Goal: Task Accomplishment & Management: Use online tool/utility

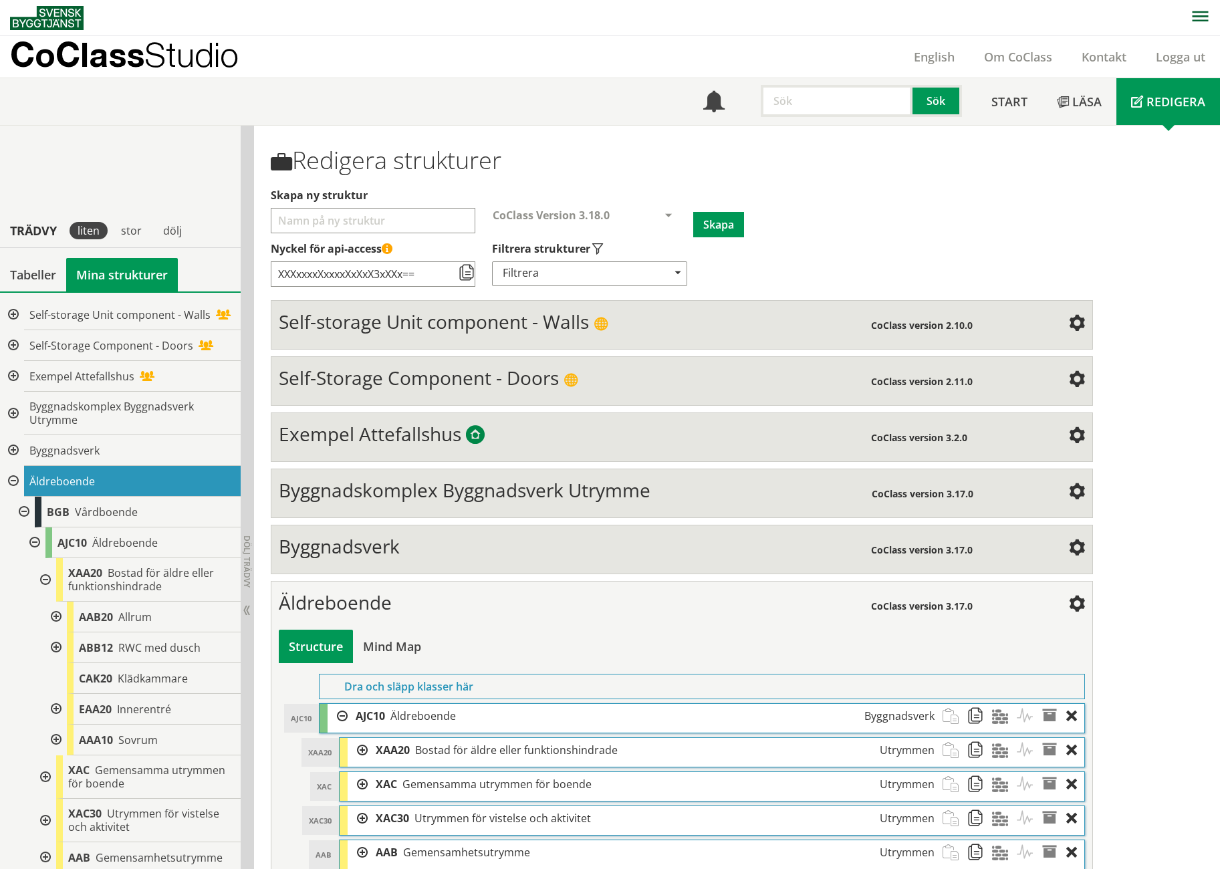
scroll to position [214, 0]
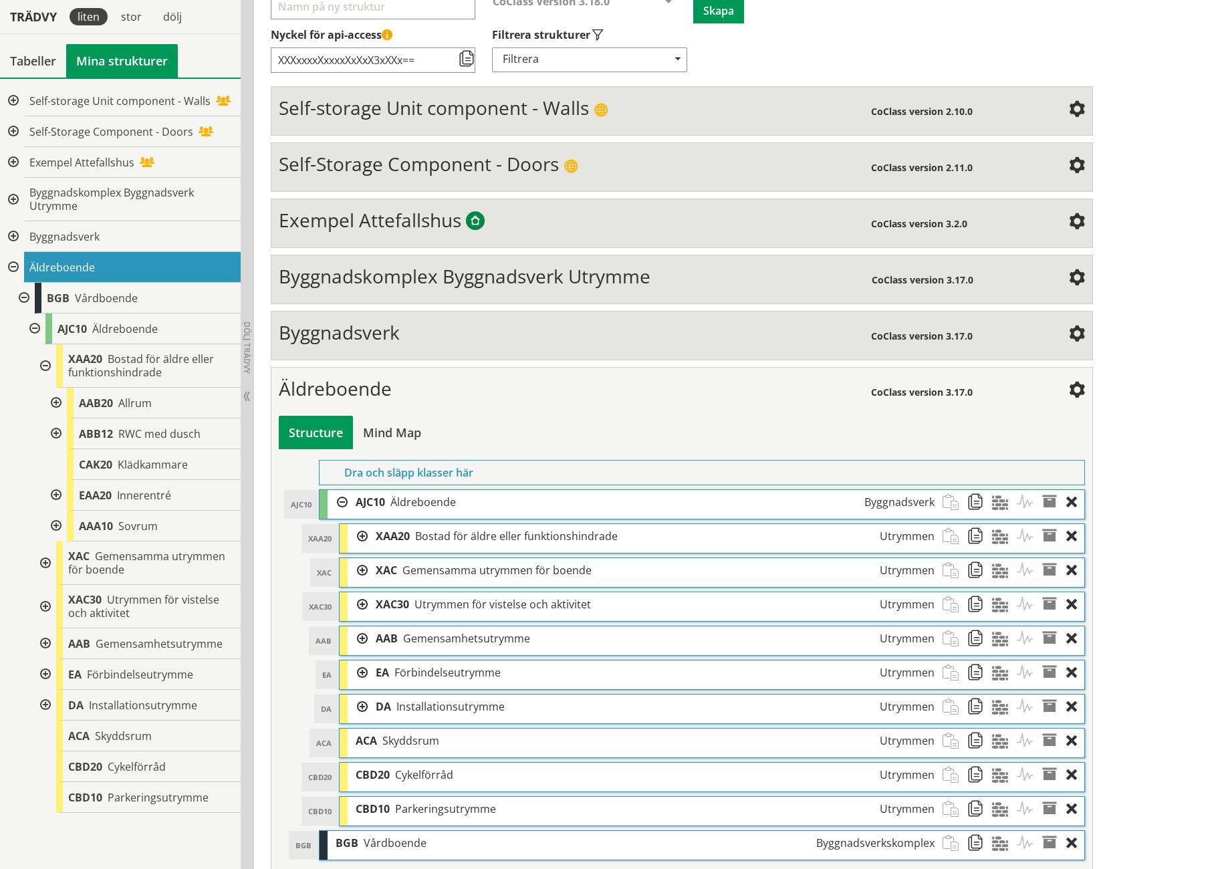
click at [829, 20] on div "Redigera strukturer Skapa ny struktur CoClass Version 3.18.0 CoClass Version 3.…" at bounding box center [682, 409] width 842 height 975
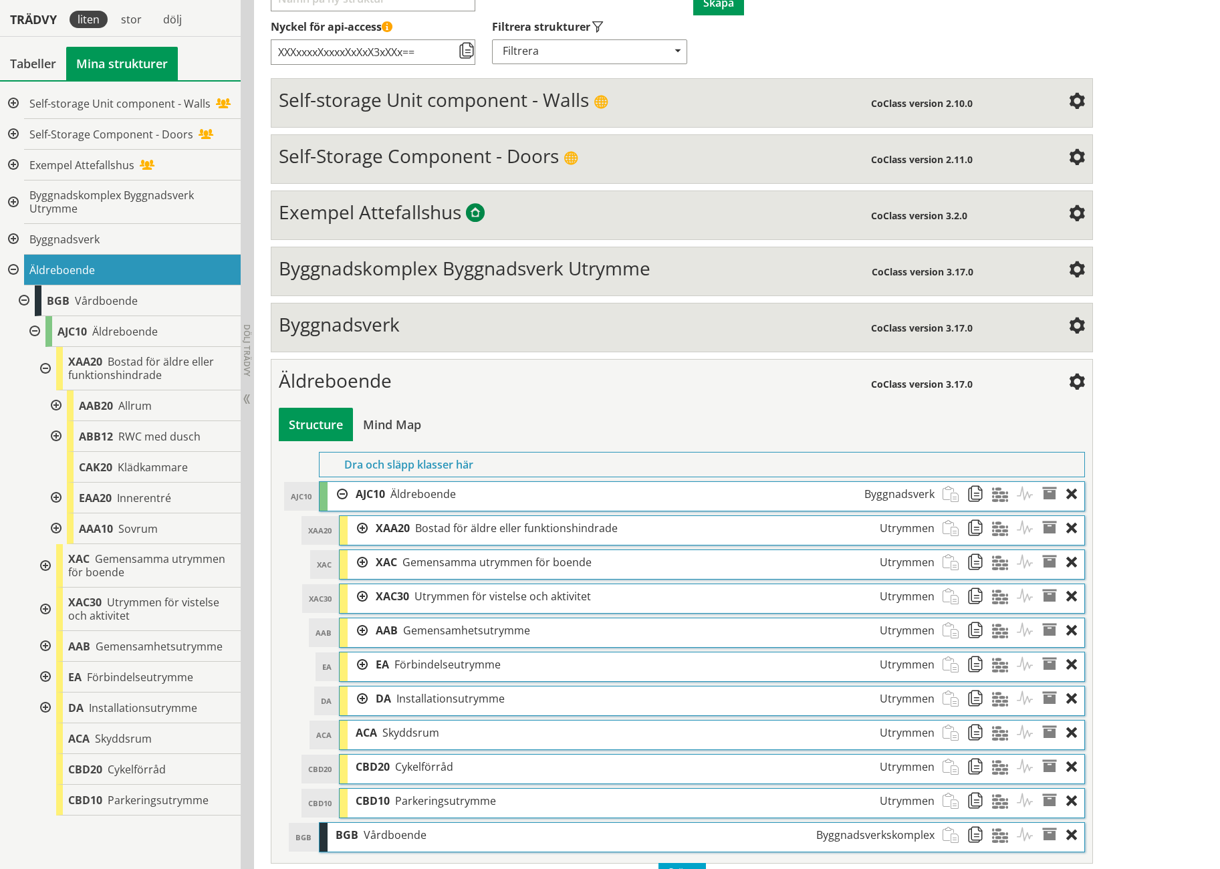
scroll to position [225, 0]
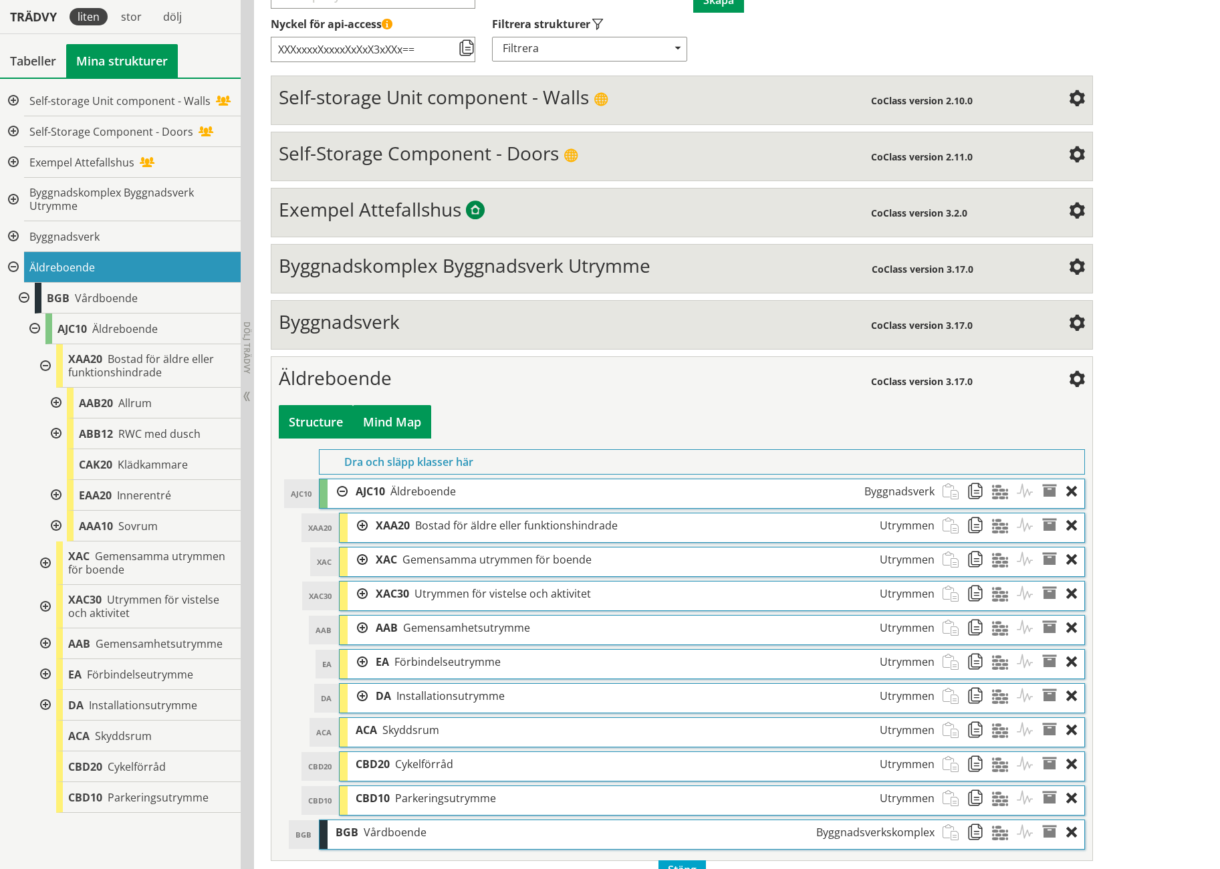
click at [416, 405] on div "Mind Map" at bounding box center [392, 421] width 78 height 33
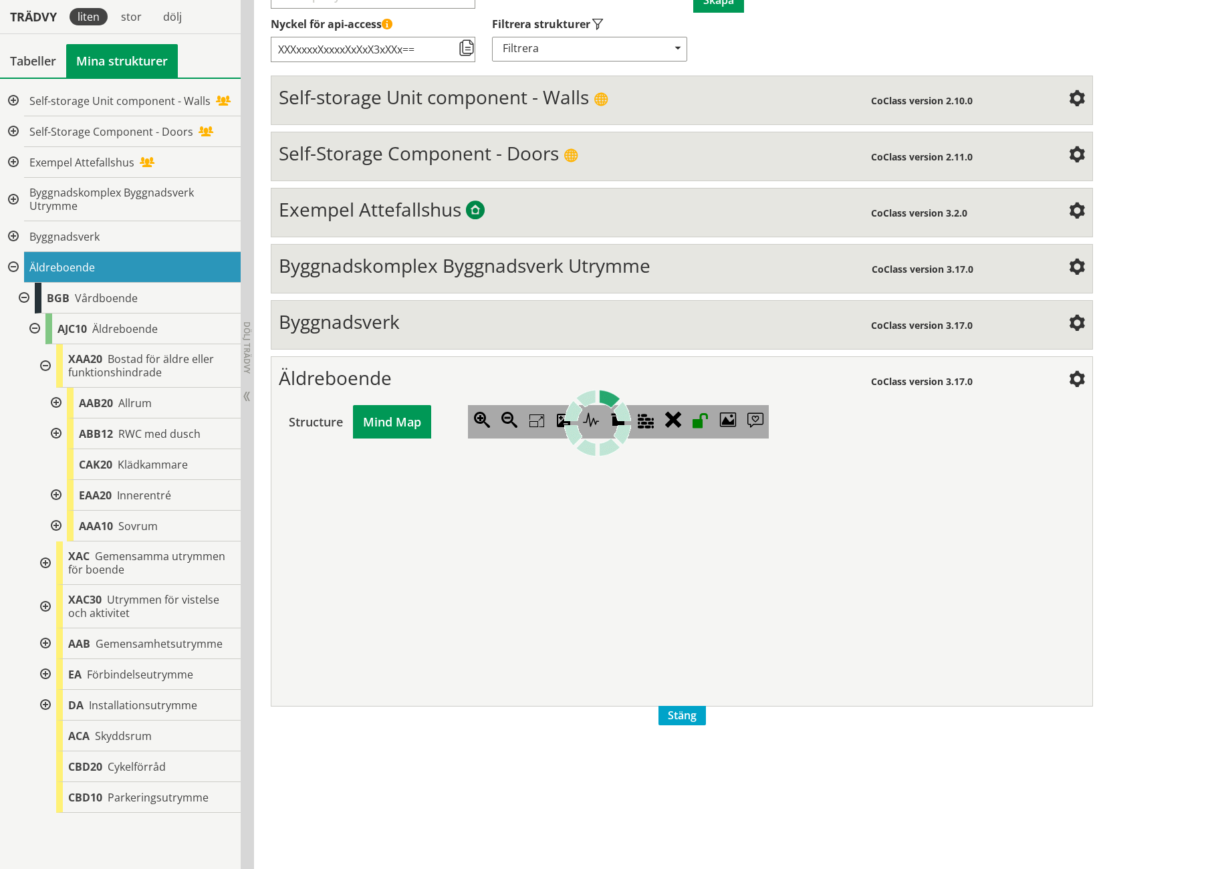
scroll to position [0, 0]
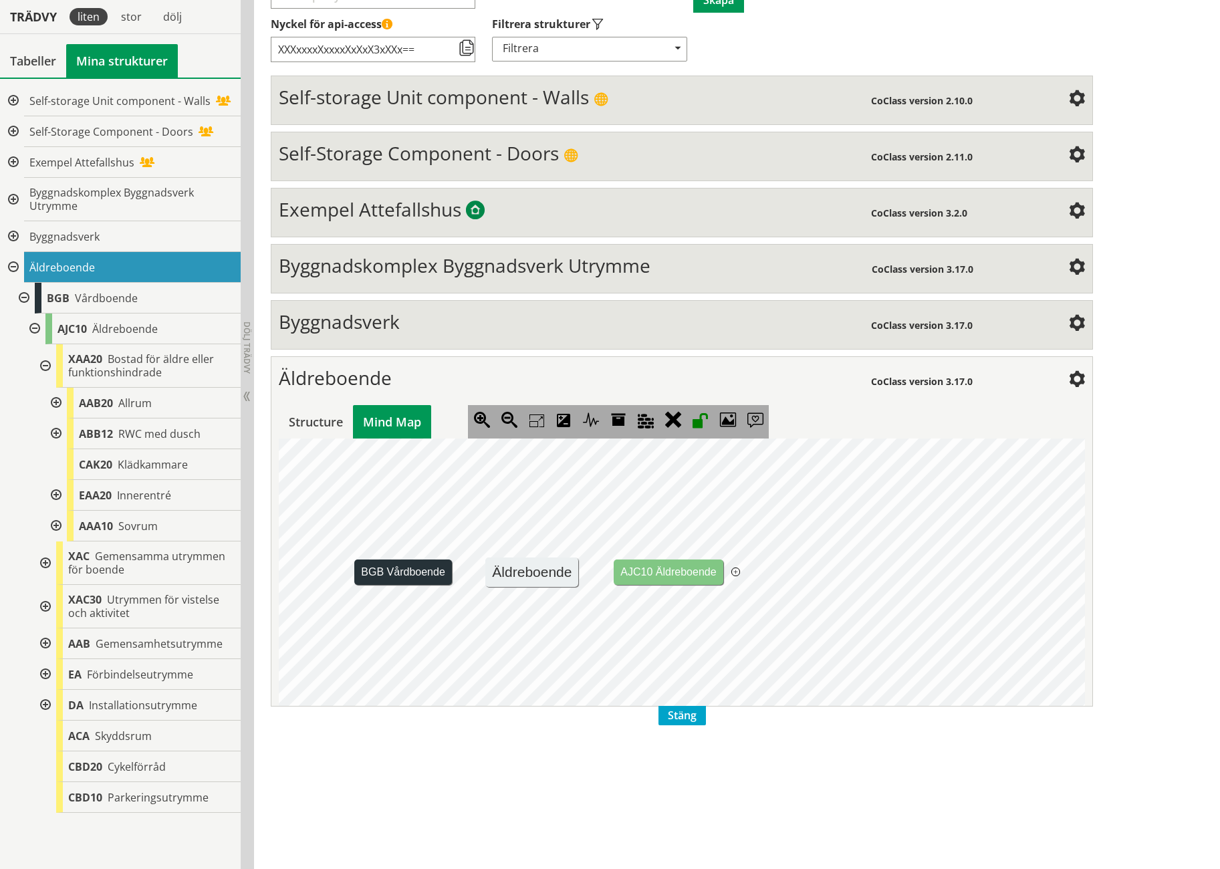
click at [735, 567] on jmexpander "+" at bounding box center [735, 571] width 9 height 9
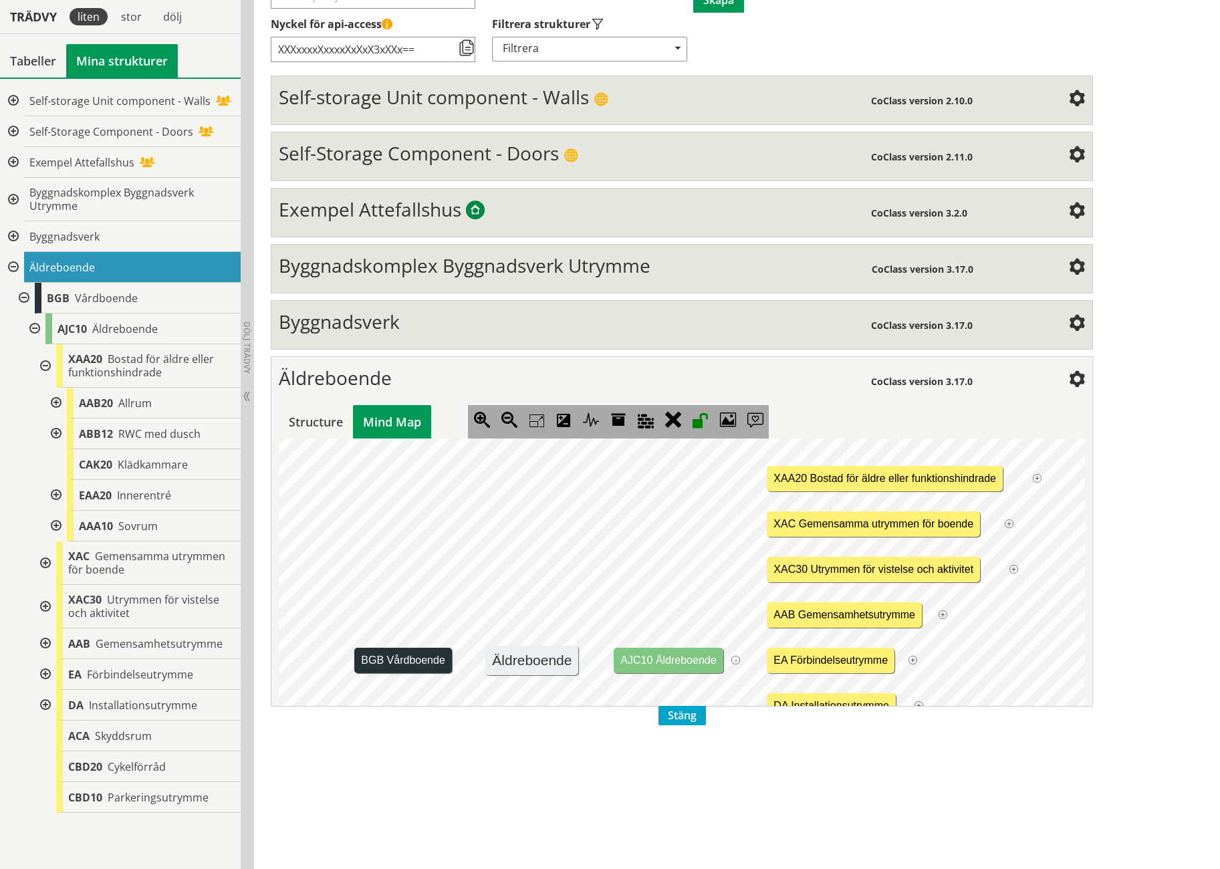
scroll to position [94, 0]
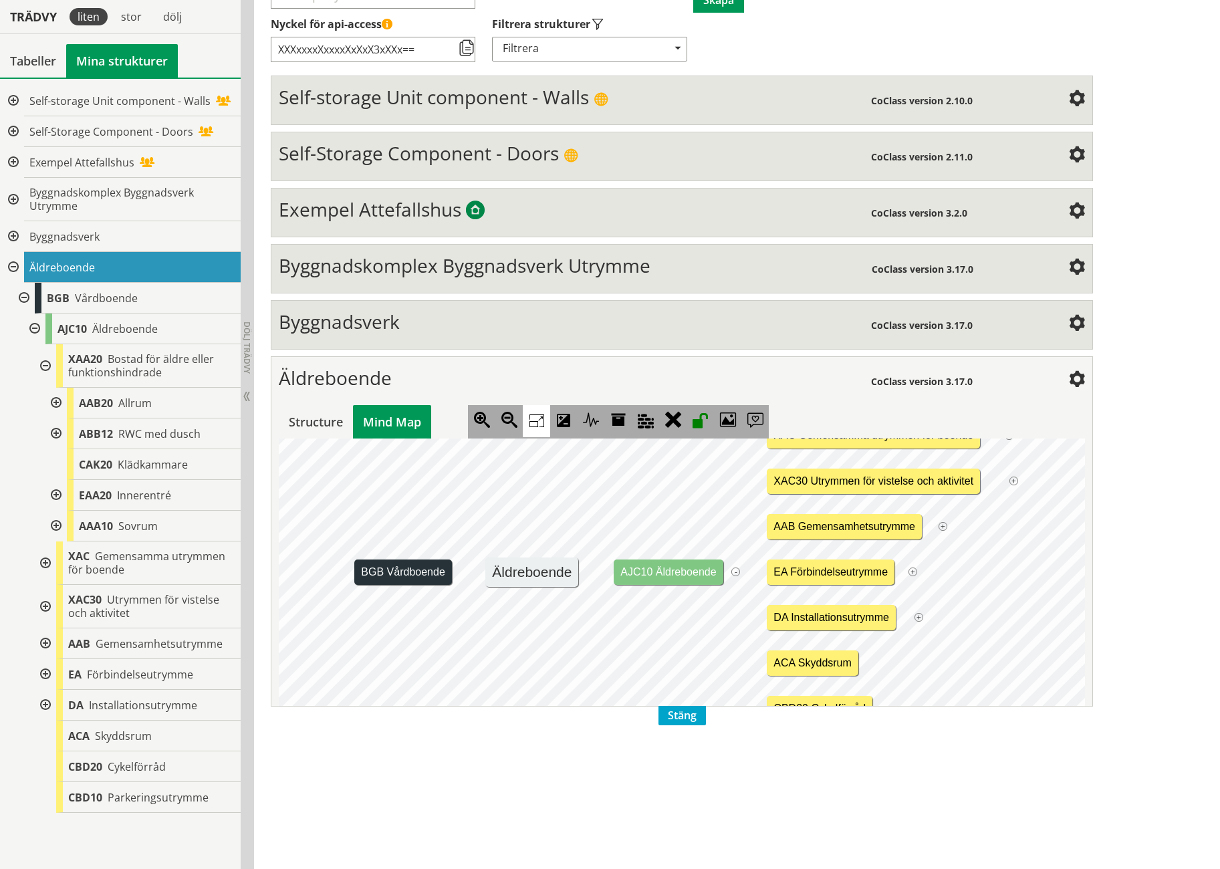
click at [543, 405] on icon at bounding box center [536, 421] width 27 height 32
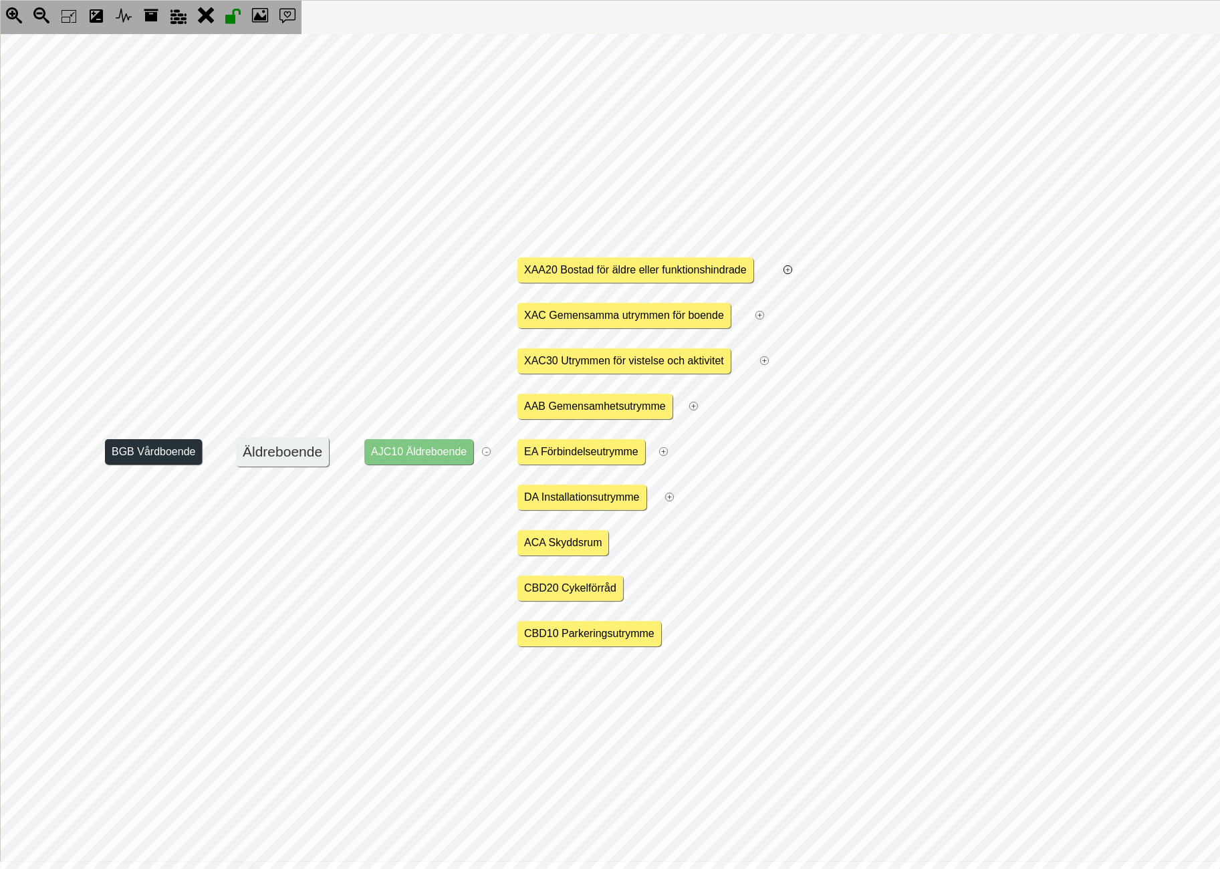
click at [785, 268] on jmexpander "+" at bounding box center [787, 269] width 9 height 9
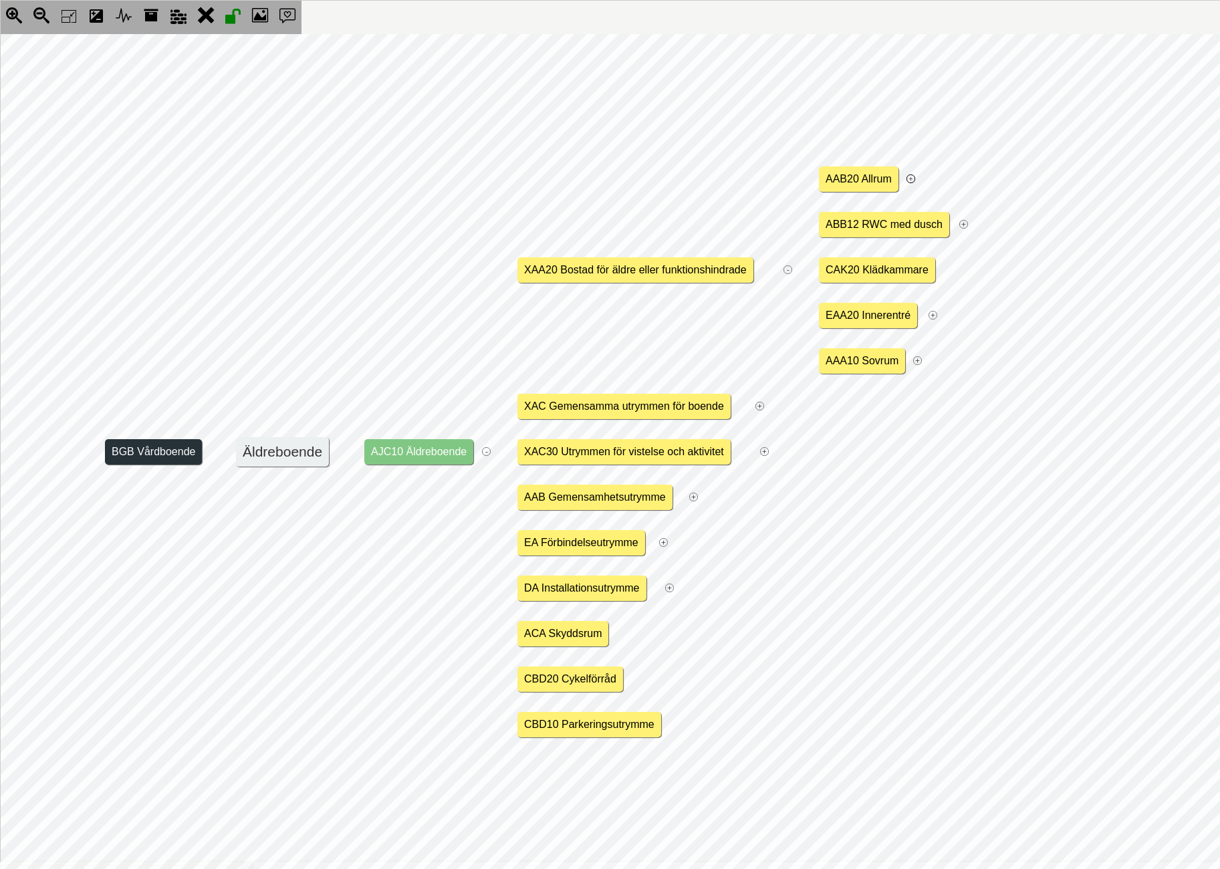
click at [910, 178] on jmexpander "+" at bounding box center [910, 178] width 9 height 9
click at [964, 222] on jmexpander "+" at bounding box center [963, 224] width 9 height 9
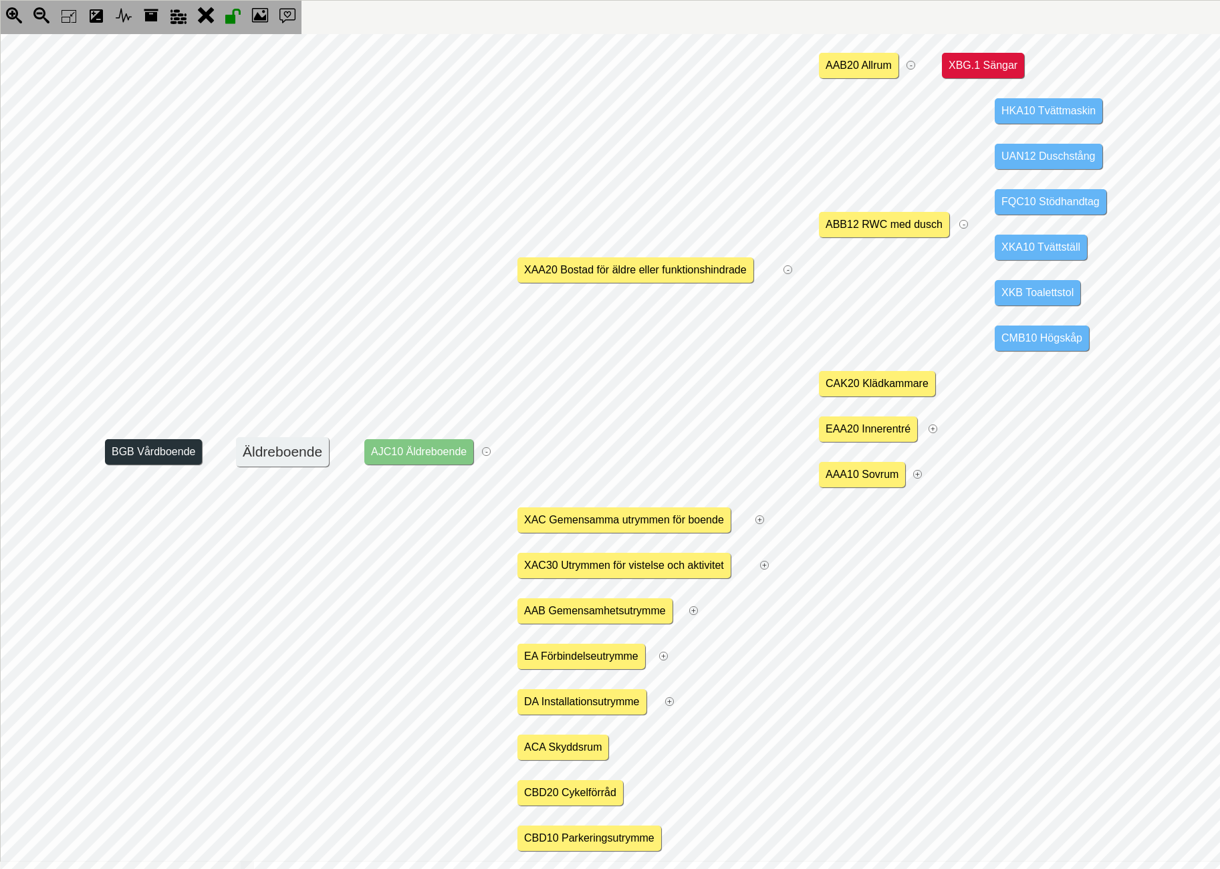
click at [935, 423] on jmnodes "Äldreboende - BGB Vårdboende - AJC10 Äldreboende + XAC30 Utrymmen för vistelse …" at bounding box center [611, 451] width 1220 height 865
click at [933, 426] on jmexpander "+" at bounding box center [932, 428] width 9 height 9
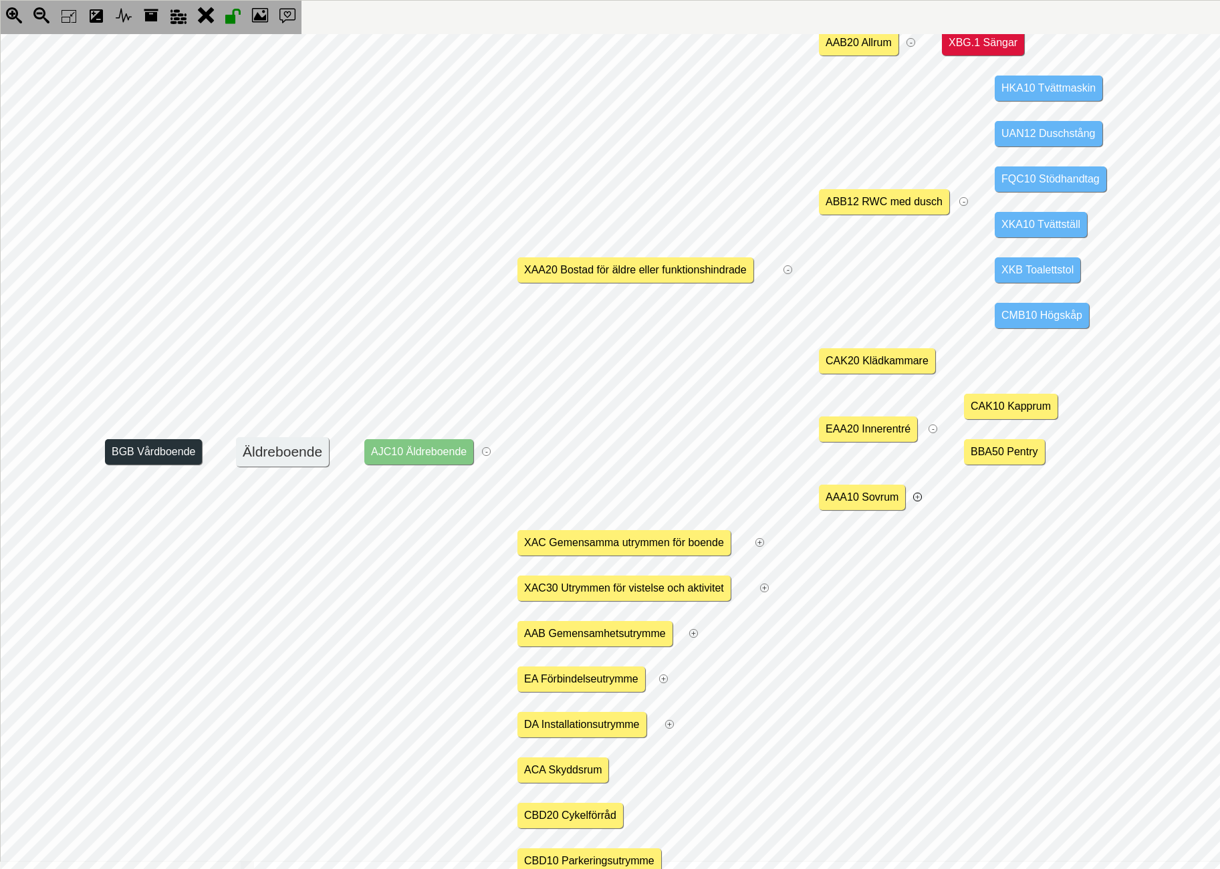
click at [919, 497] on jmexpander "+" at bounding box center [917, 497] width 9 height 9
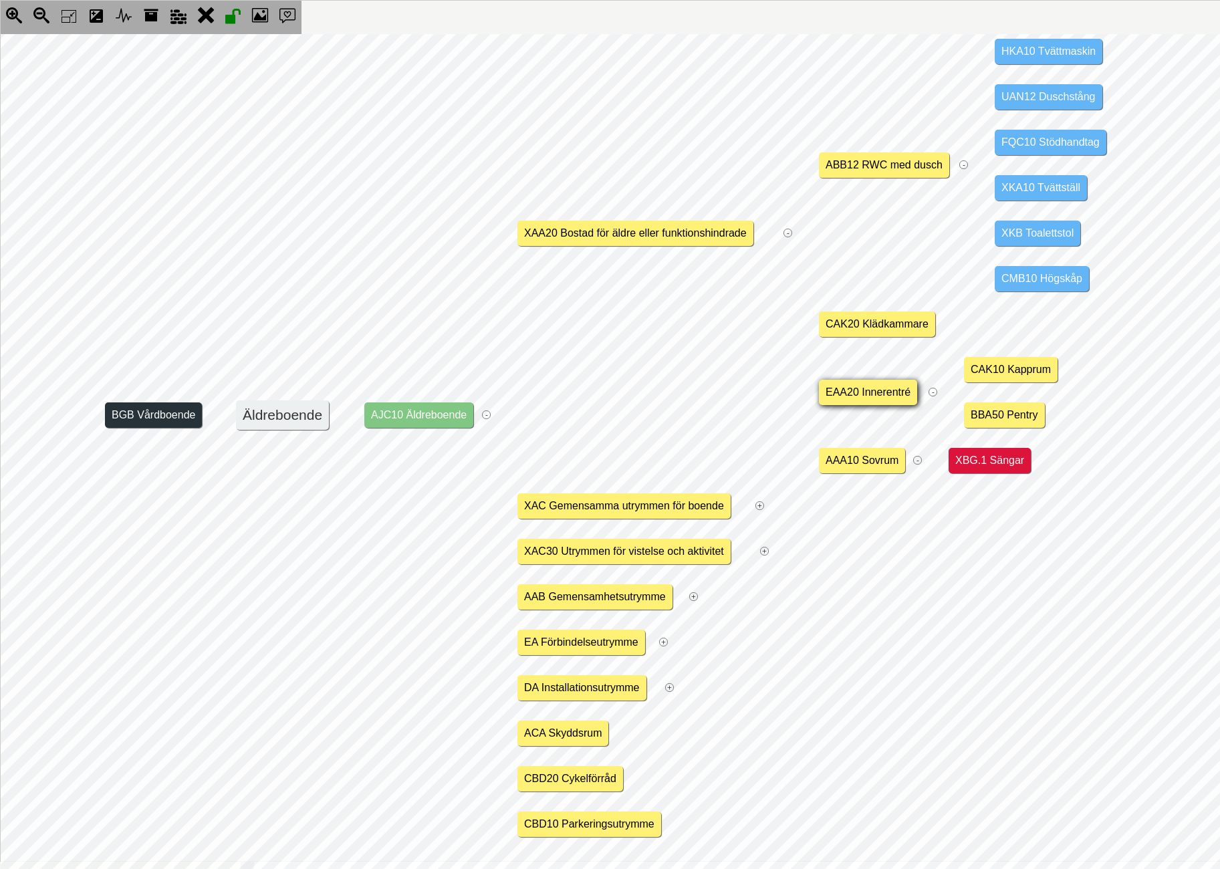
scroll to position [75, 0]
click at [757, 505] on jmexpander "+" at bounding box center [759, 505] width 9 height 9
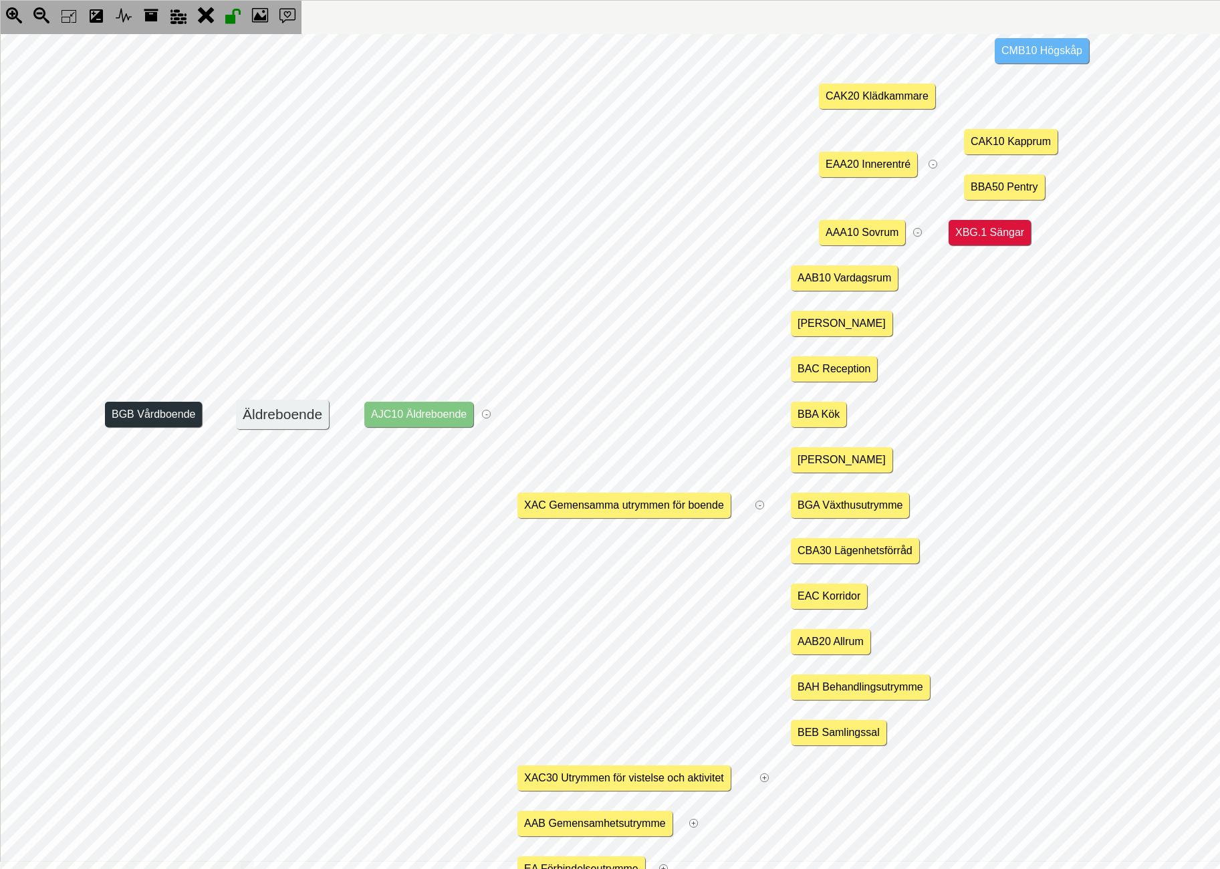
scroll to position [529, 0]
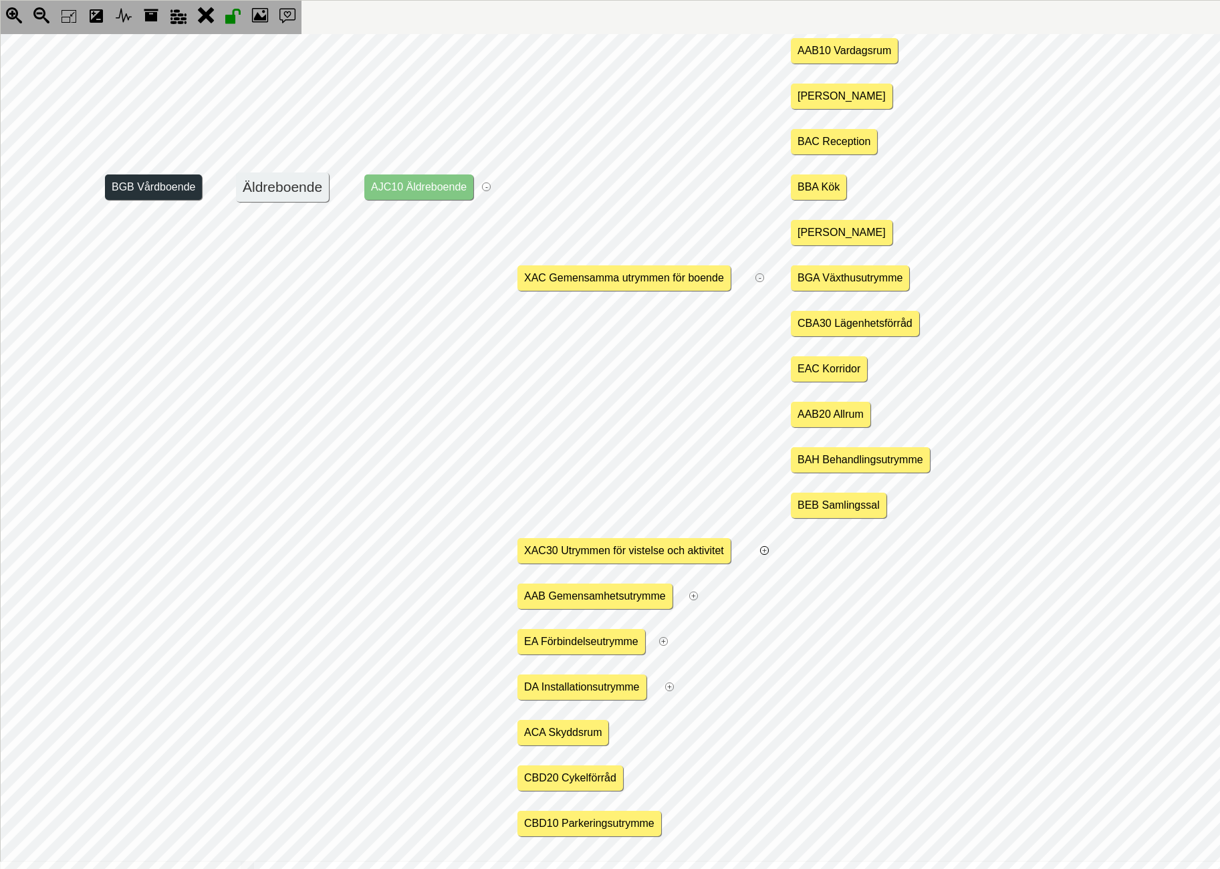
click at [766, 548] on jmexpander "+" at bounding box center [764, 550] width 9 height 9
click at [692, 596] on jmexpander "+" at bounding box center [693, 596] width 9 height 9
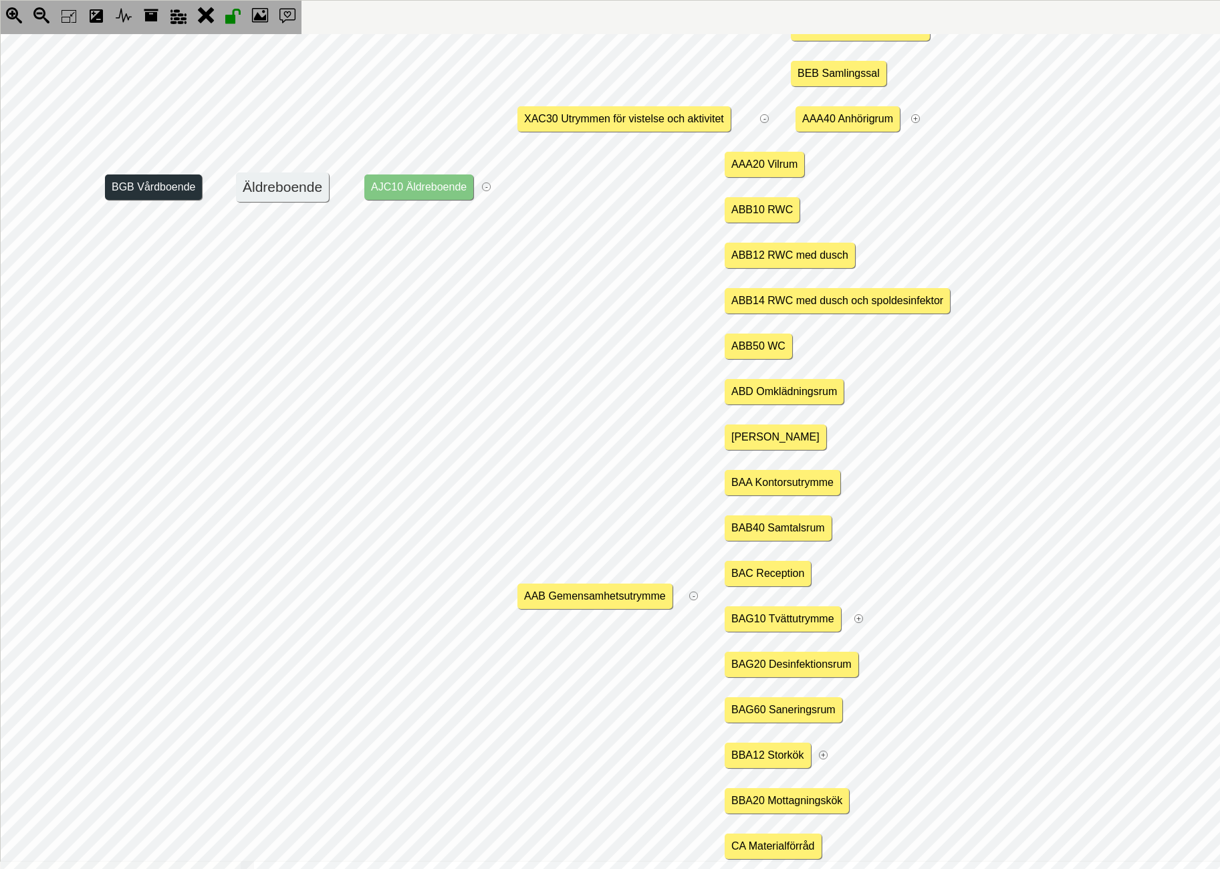
scroll to position [1393, 0]
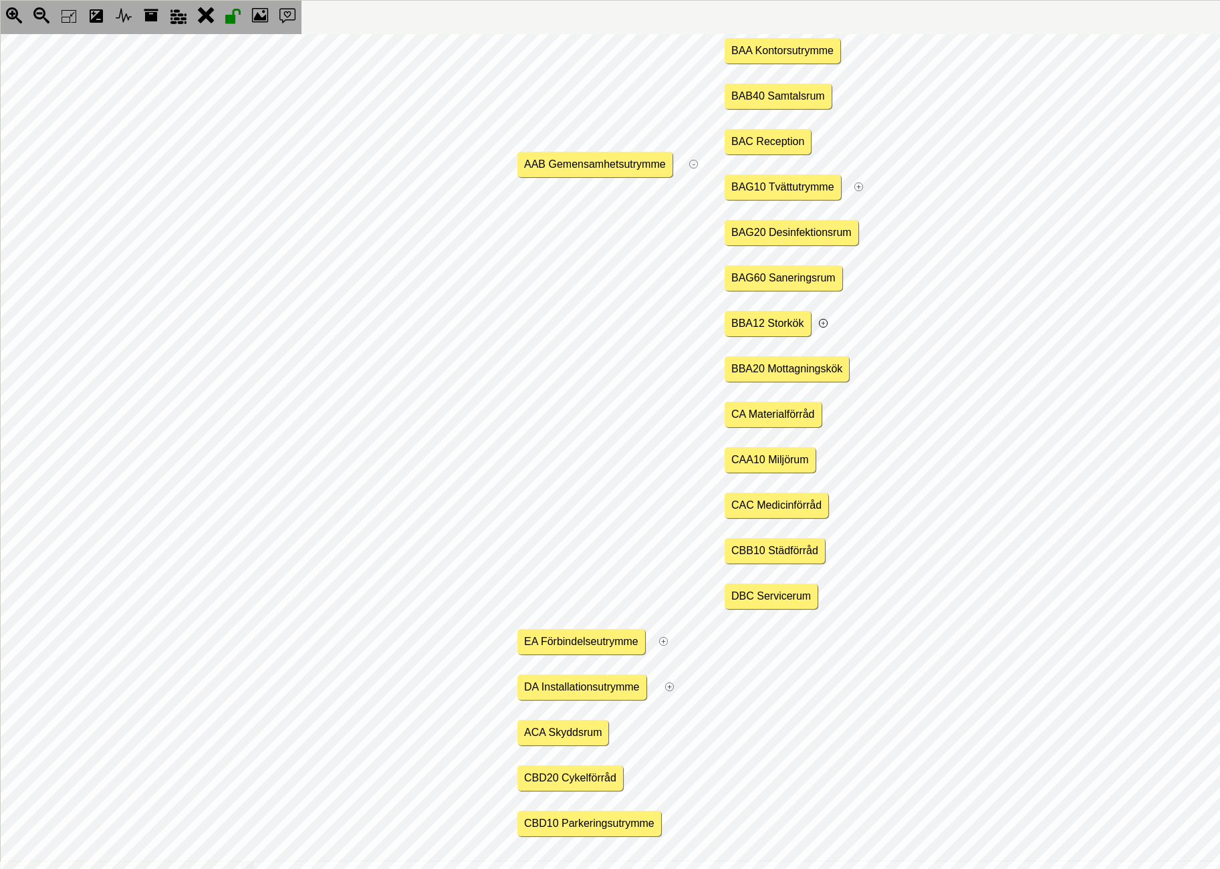
click at [824, 323] on jmexpander "+" at bounding box center [823, 323] width 9 height 9
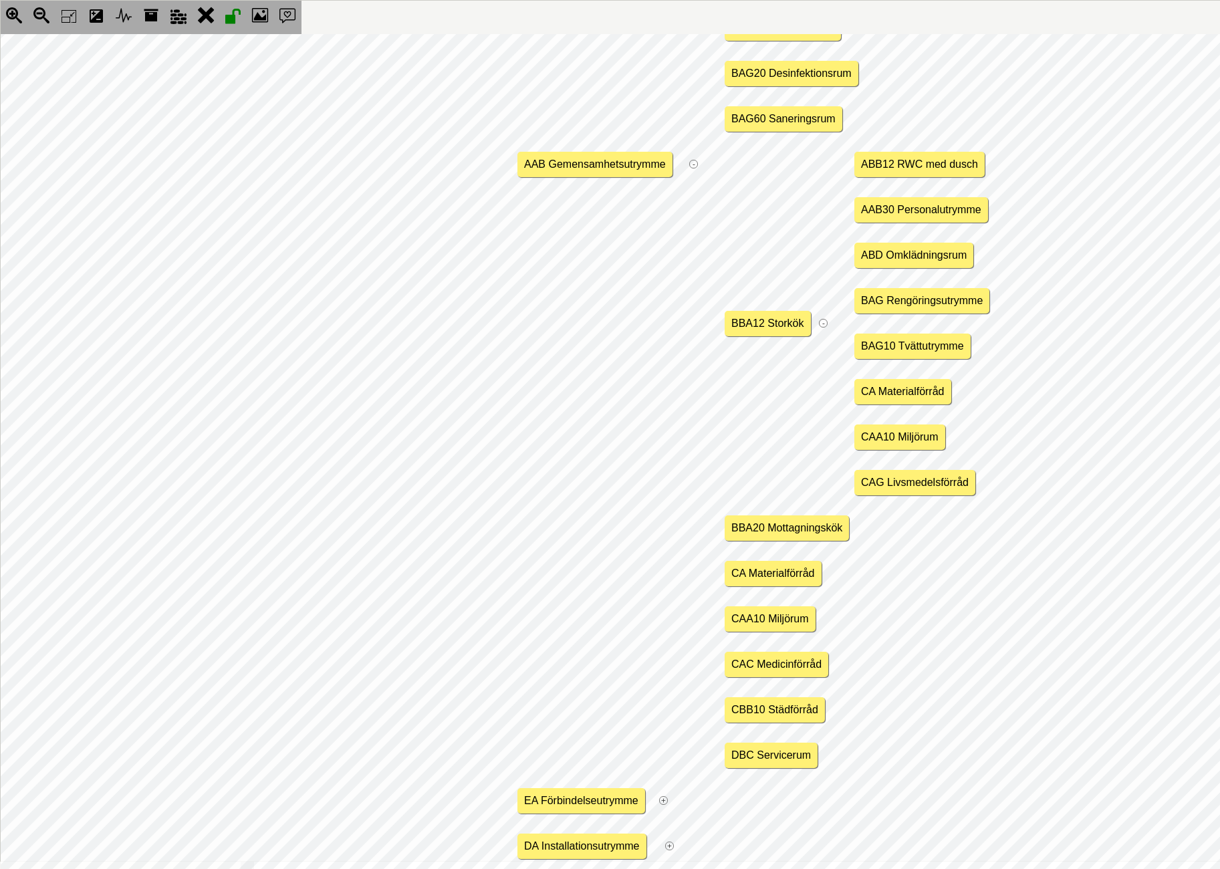
scroll to position [1711, 0]
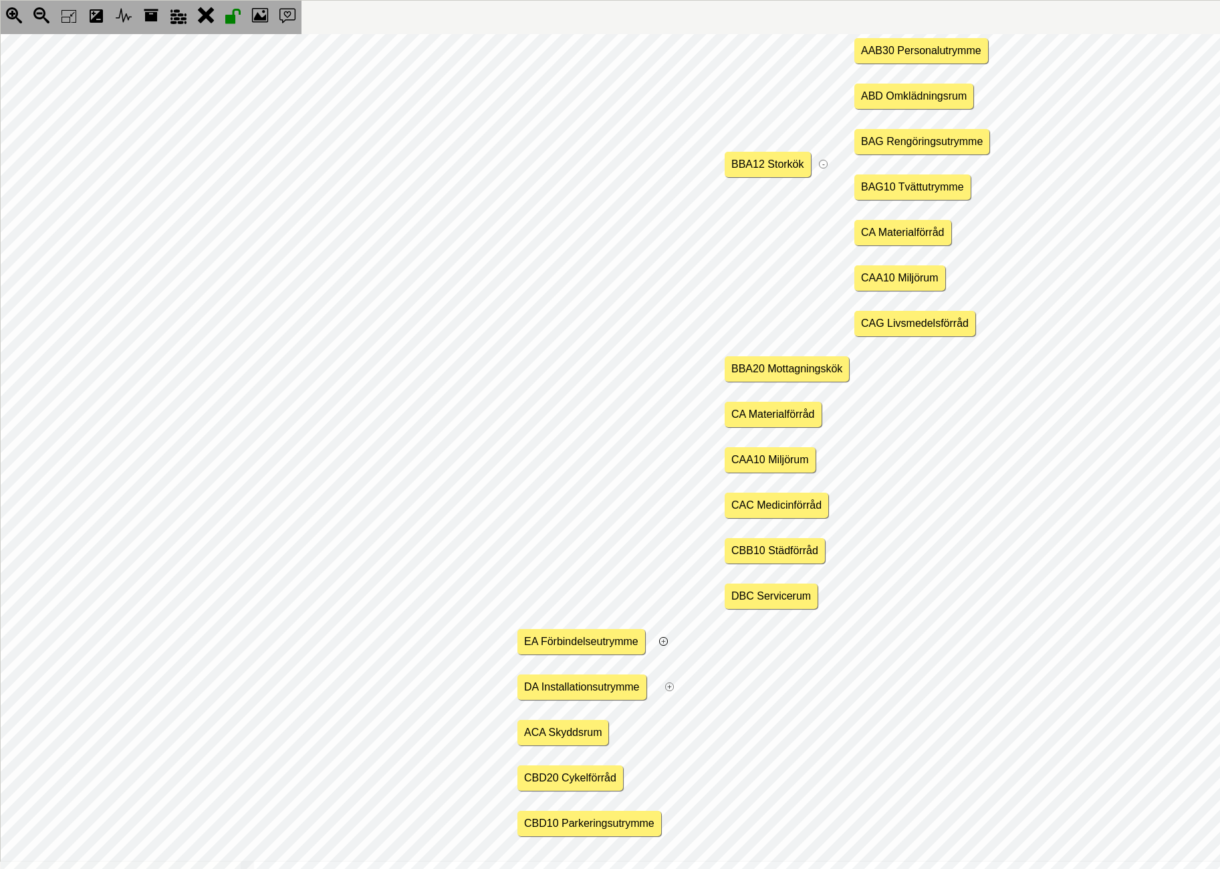
click at [664, 641] on jmexpander "+" at bounding box center [663, 641] width 9 height 9
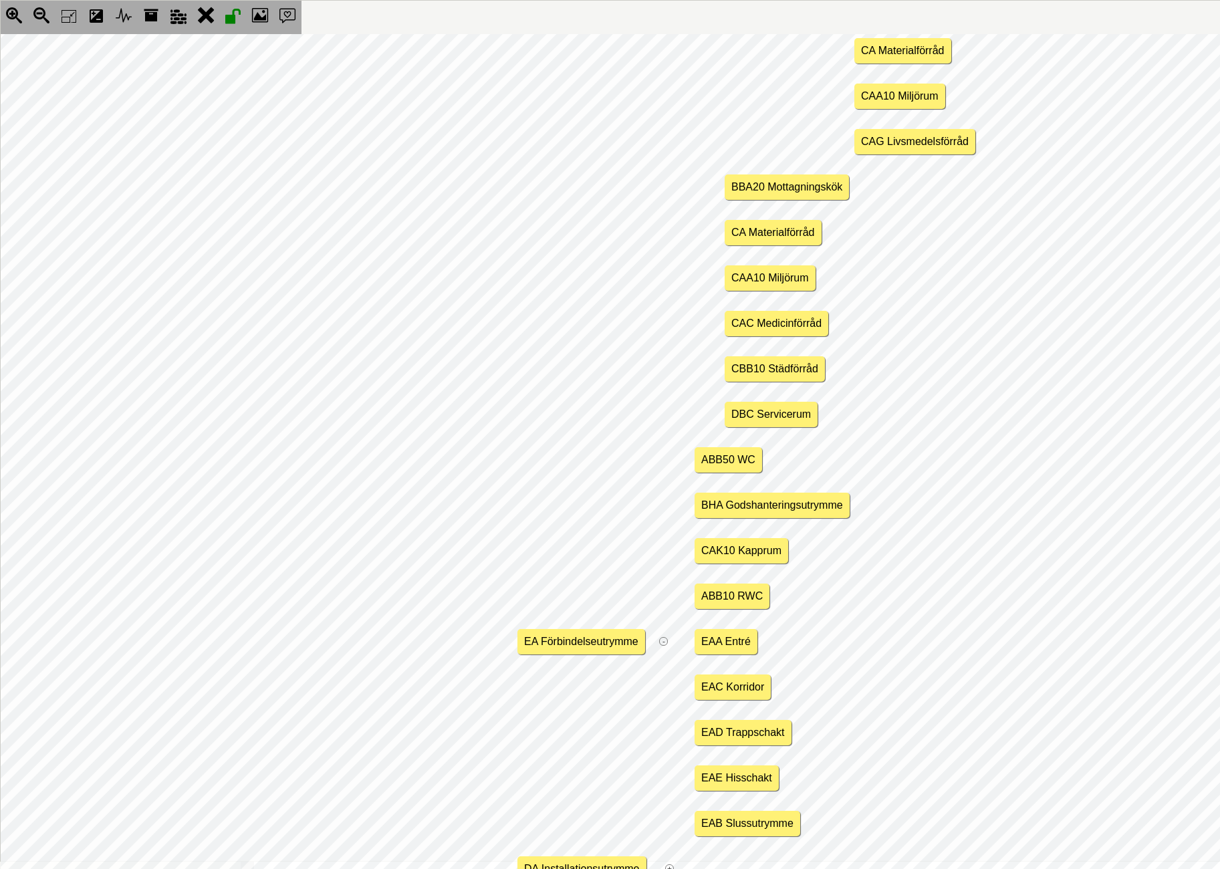
scroll to position [2075, 0]
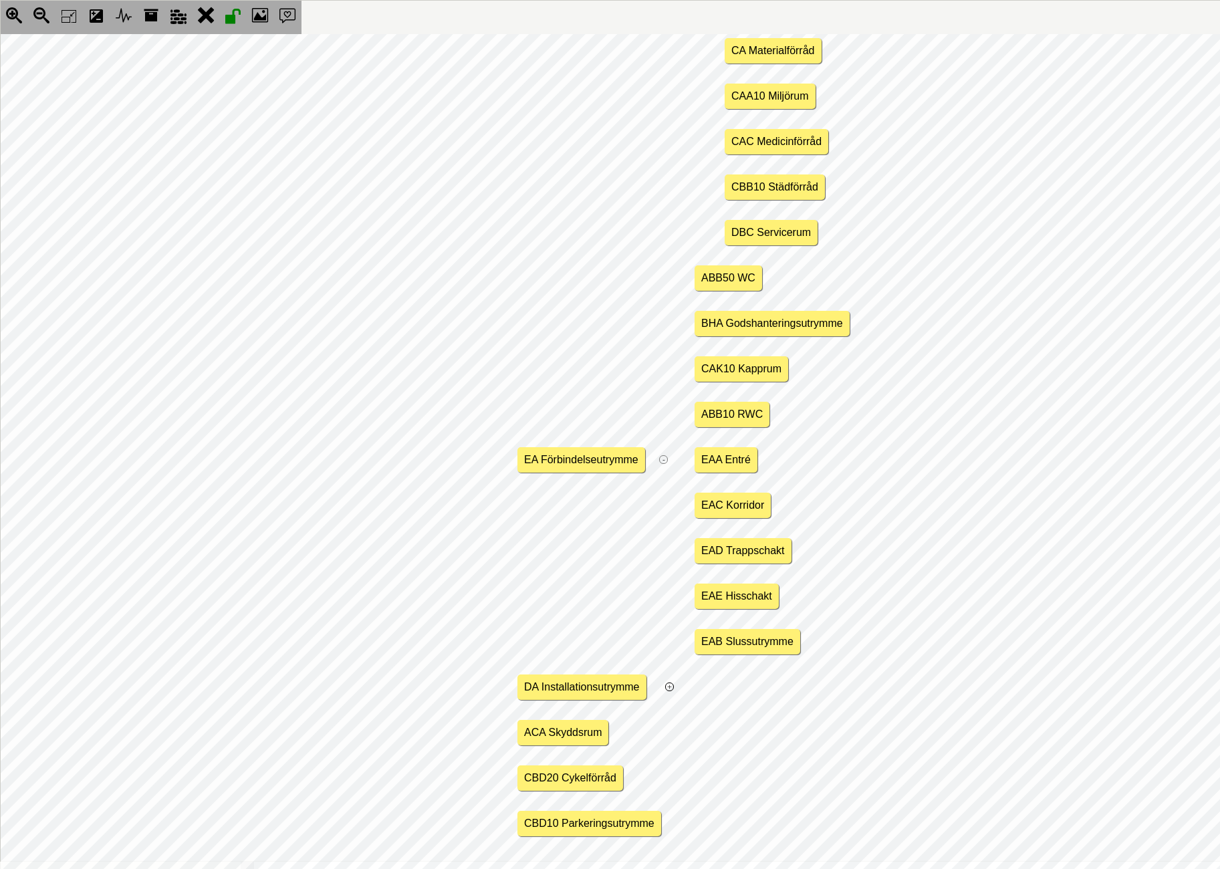
click at [666, 687] on jmexpander "+" at bounding box center [669, 686] width 9 height 9
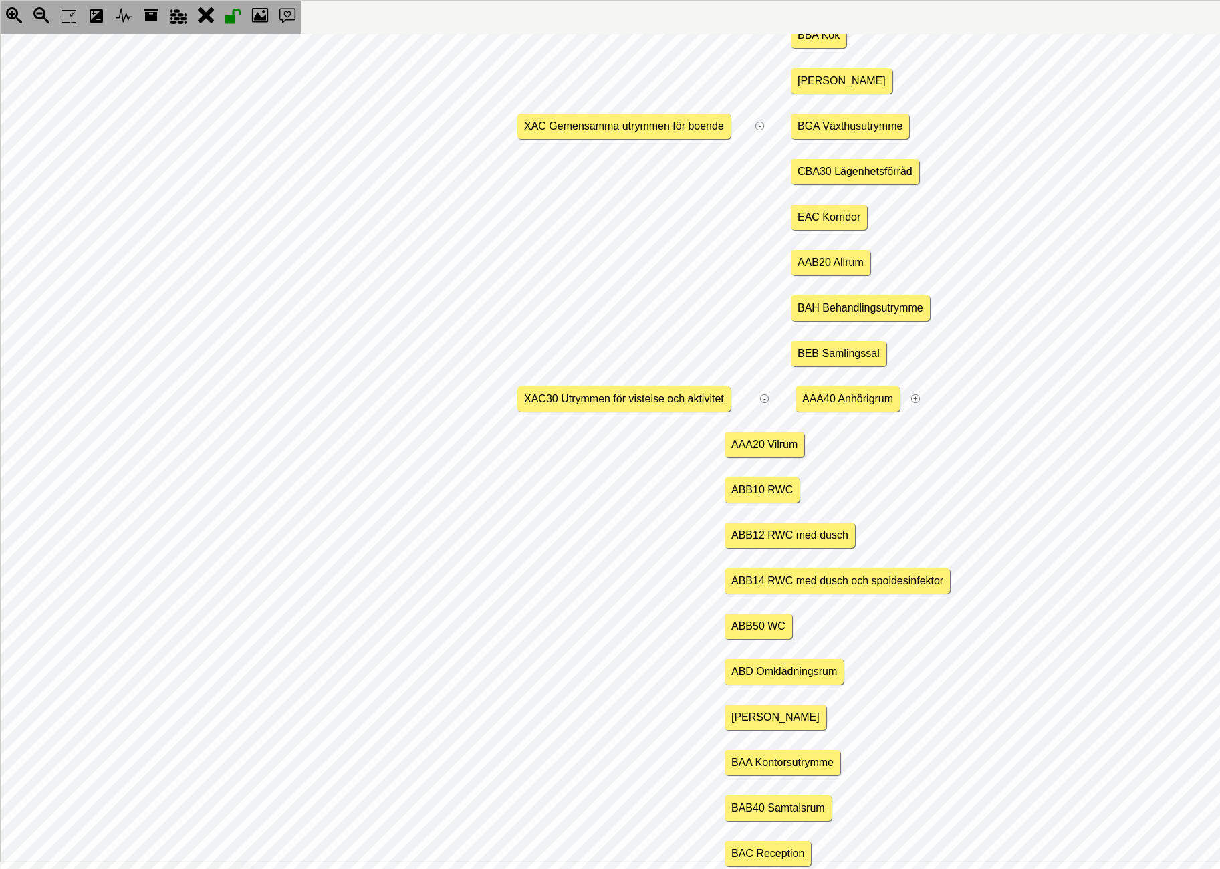
scroll to position [401, 0]
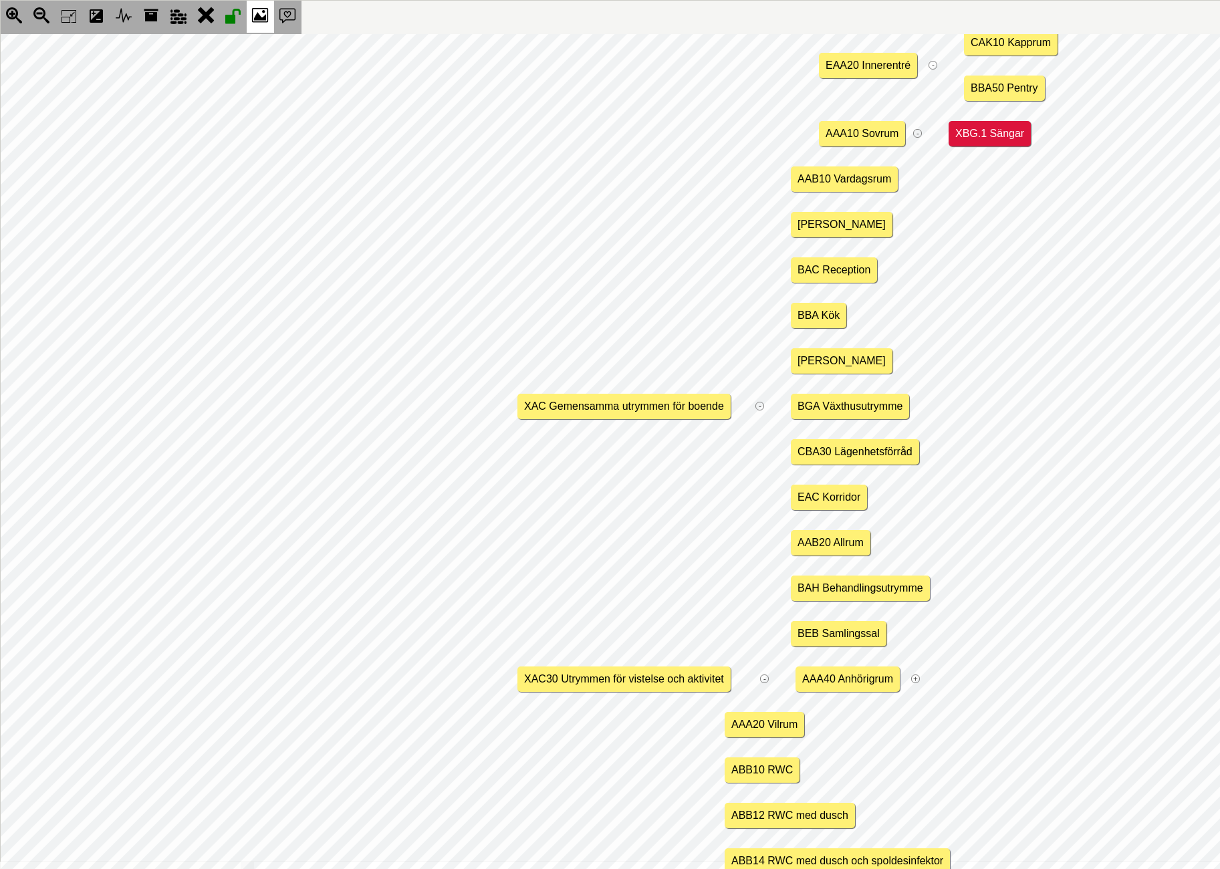
click at [261, 19] on icon at bounding box center [260, 17] width 27 height 32
click at [182, 18] on icon at bounding box center [177, 17] width 27 height 32
click at [570, 402] on jmnode "XAC Gemensamma utrymmen för boende" at bounding box center [623, 406] width 213 height 25
click at [177, 13] on icon at bounding box center [177, 17] width 27 height 32
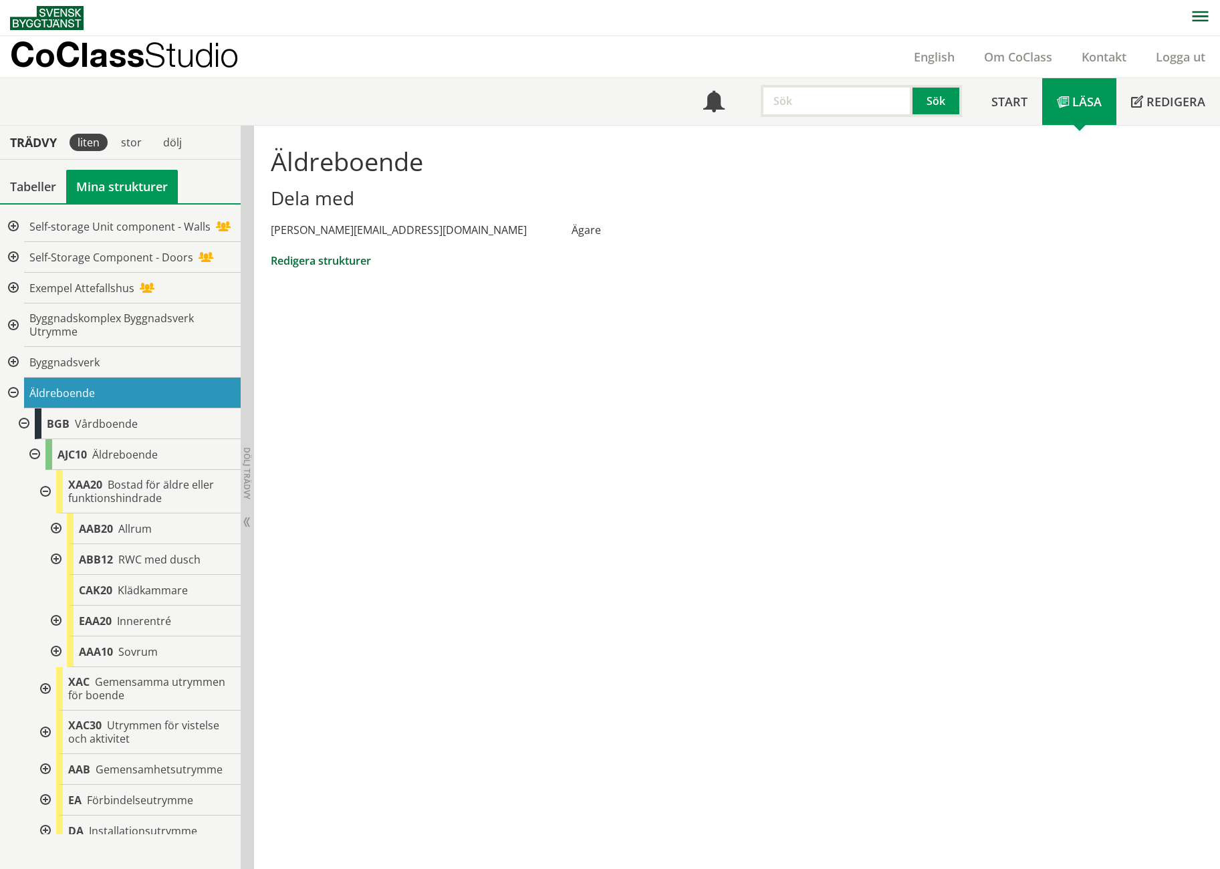
click at [338, 263] on link "Redigera strukturer" at bounding box center [321, 260] width 100 height 15
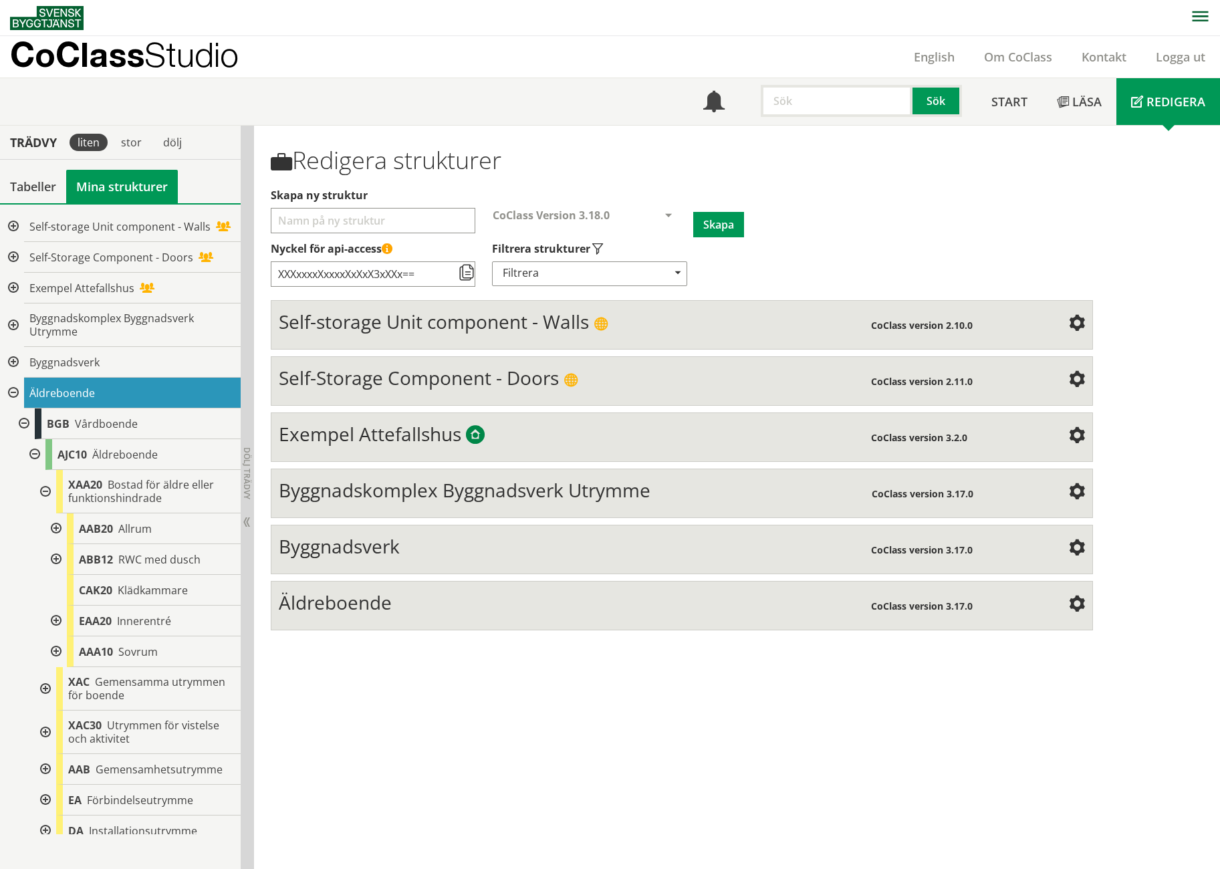
click at [344, 589] on span "Äldreboende" at bounding box center [335, 601] width 113 height 25
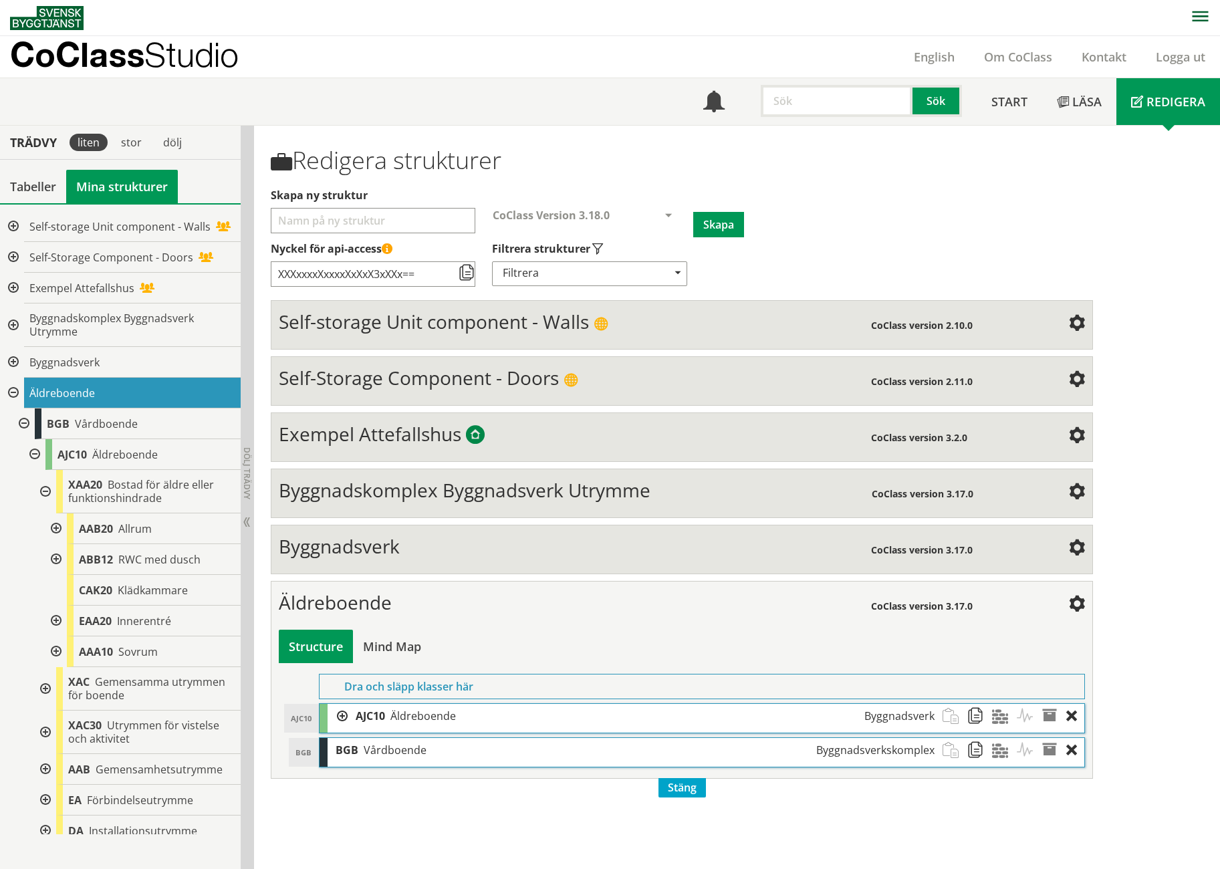
click at [342, 704] on div at bounding box center [337, 716] width 20 height 25
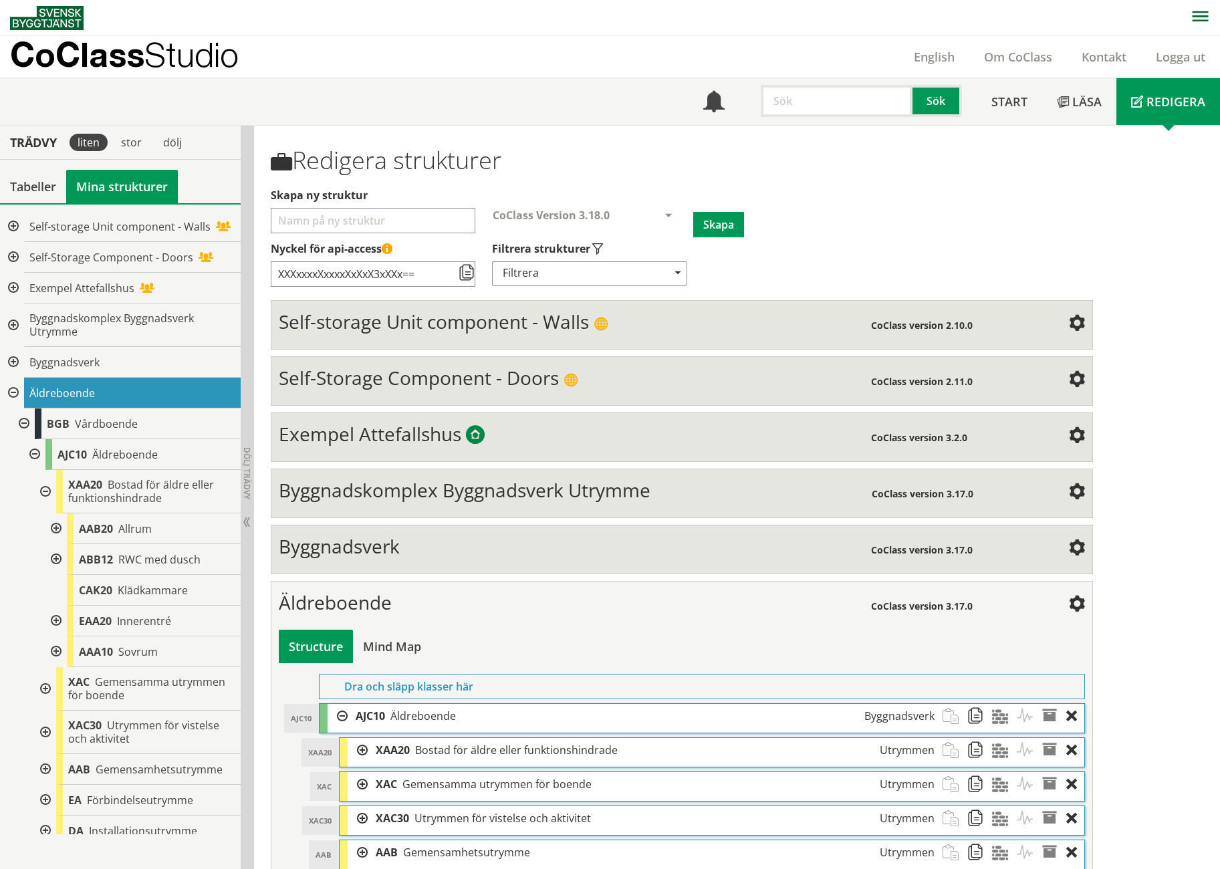
click at [806, 630] on div "Structure Mind Map" at bounding box center [681, 646] width 805 height 33
drag, startPoint x: 801, startPoint y: 622, endPoint x: 788, endPoint y: 732, distance: 110.4
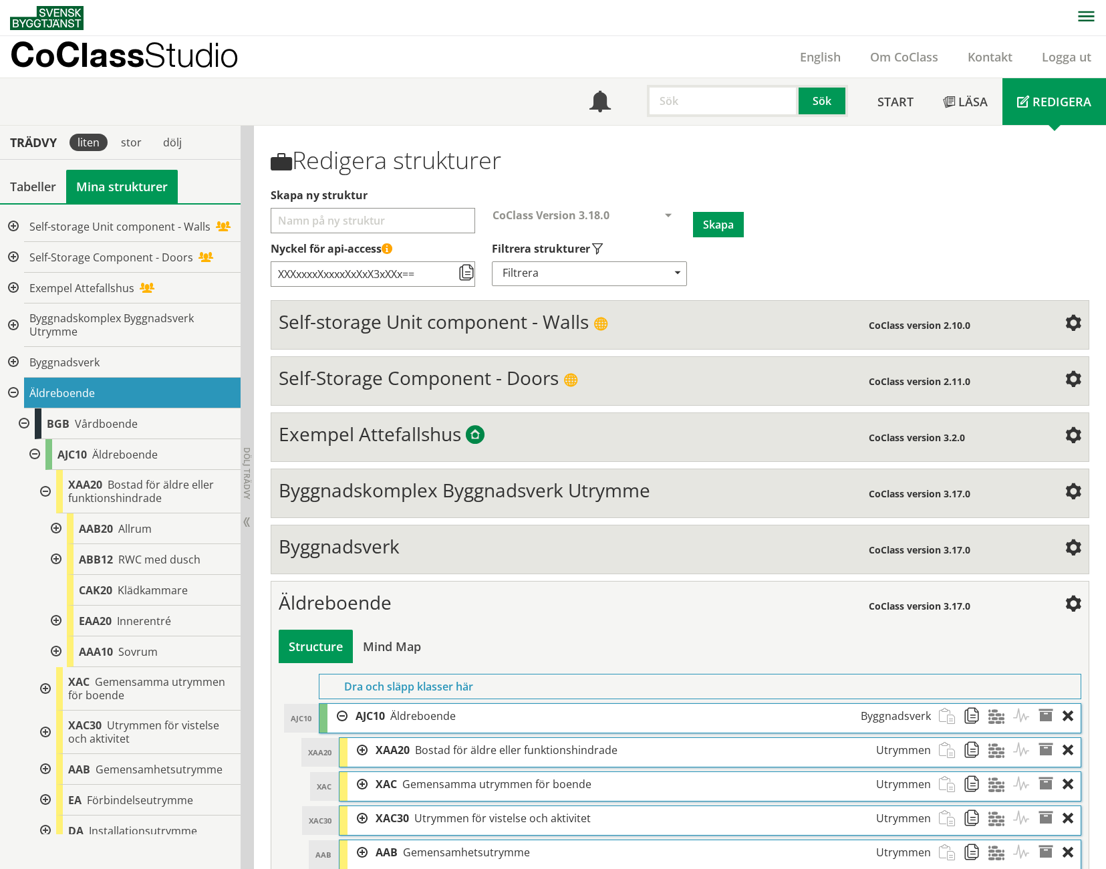
click at [1065, 597] on span at bounding box center [1073, 605] width 16 height 16
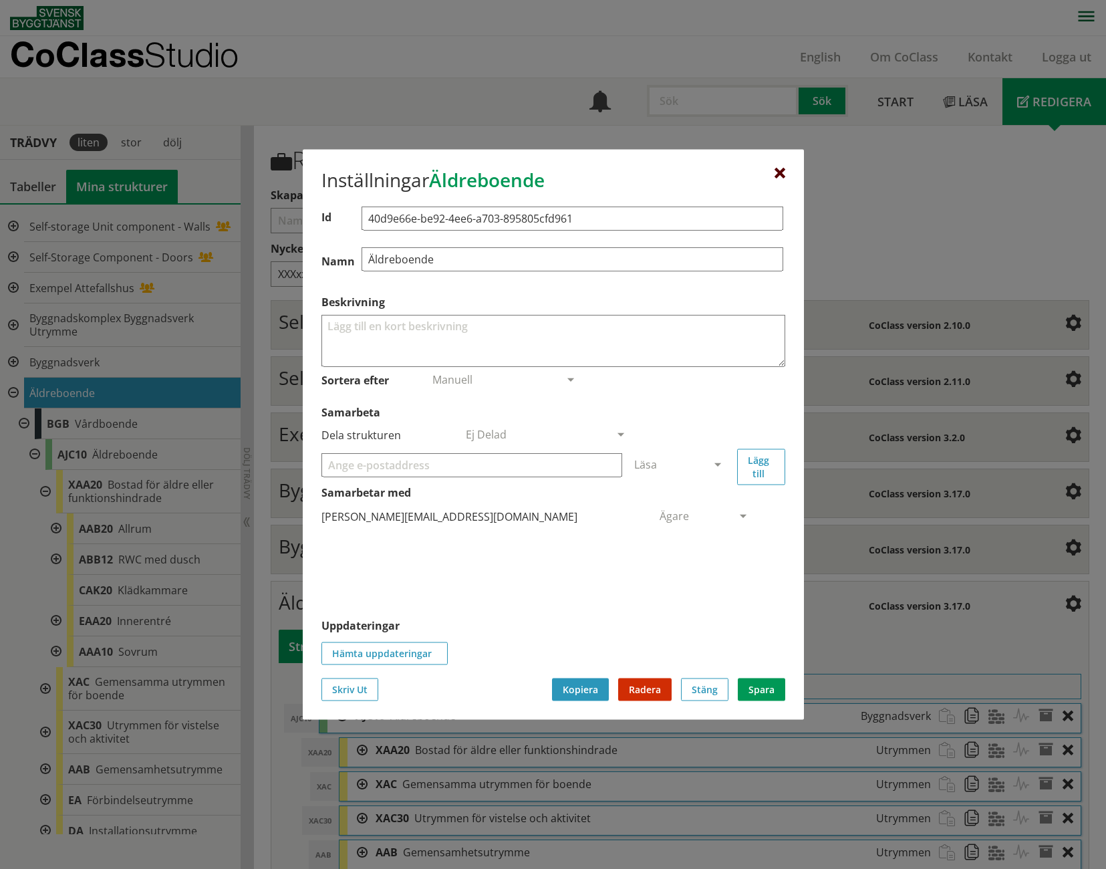
click at [778, 173] on div at bounding box center [780, 173] width 11 height 11
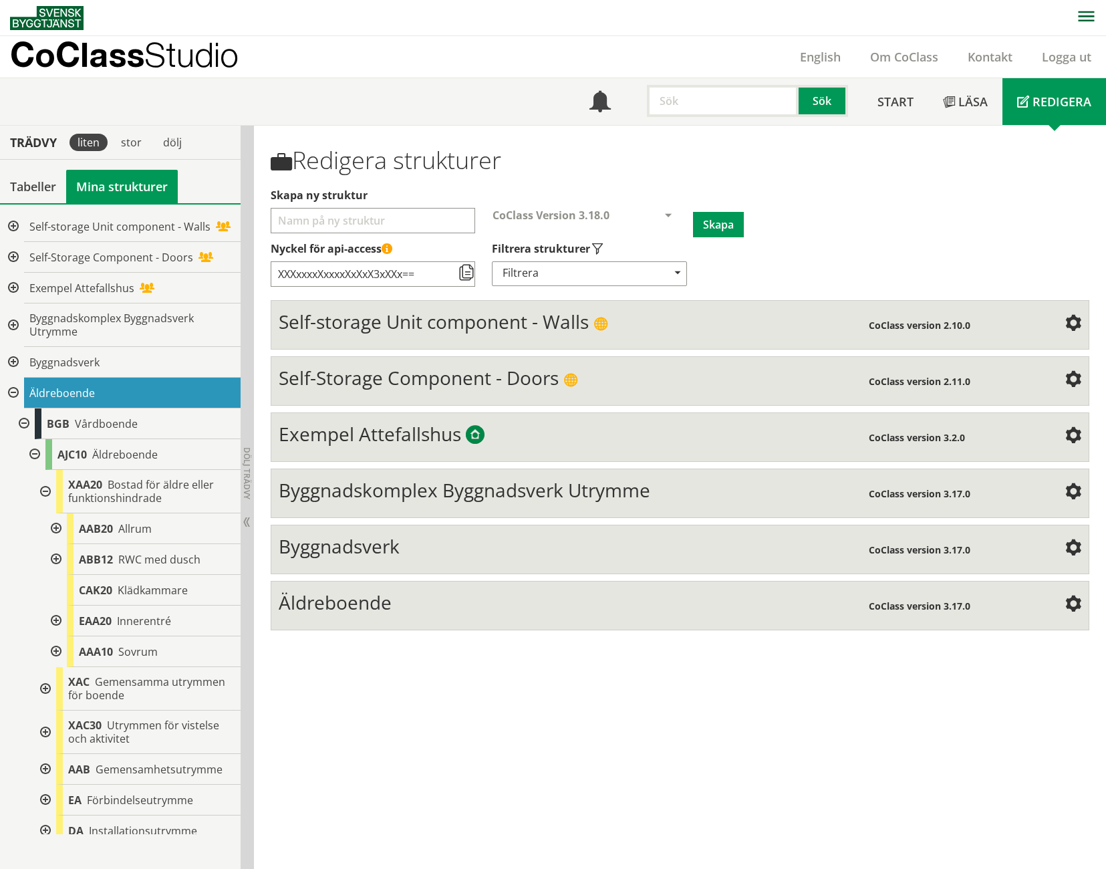
click at [364, 592] on span "Äldreboende" at bounding box center [335, 601] width 113 height 25
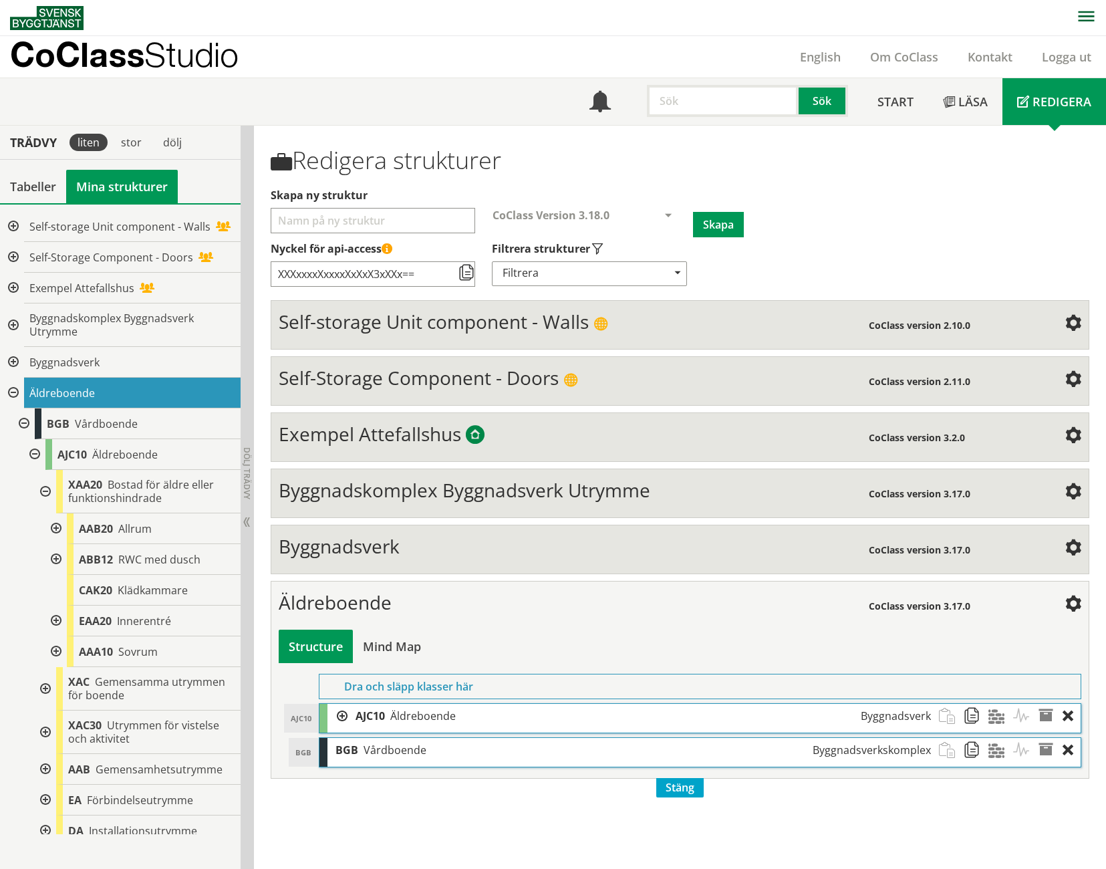
click at [323, 630] on div "Structure" at bounding box center [316, 646] width 74 height 33
click at [408, 630] on div "Mind Map" at bounding box center [392, 646] width 78 height 33
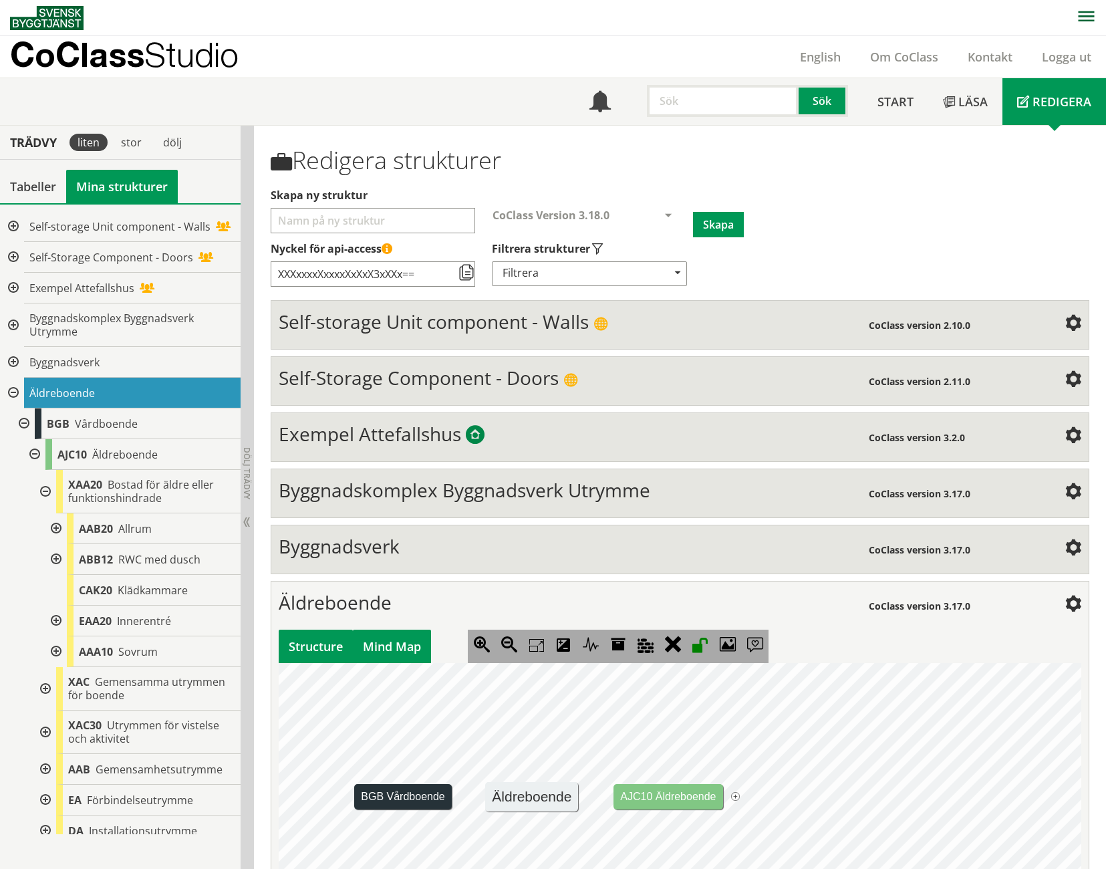
click at [321, 630] on div "Structure" at bounding box center [316, 646] width 74 height 33
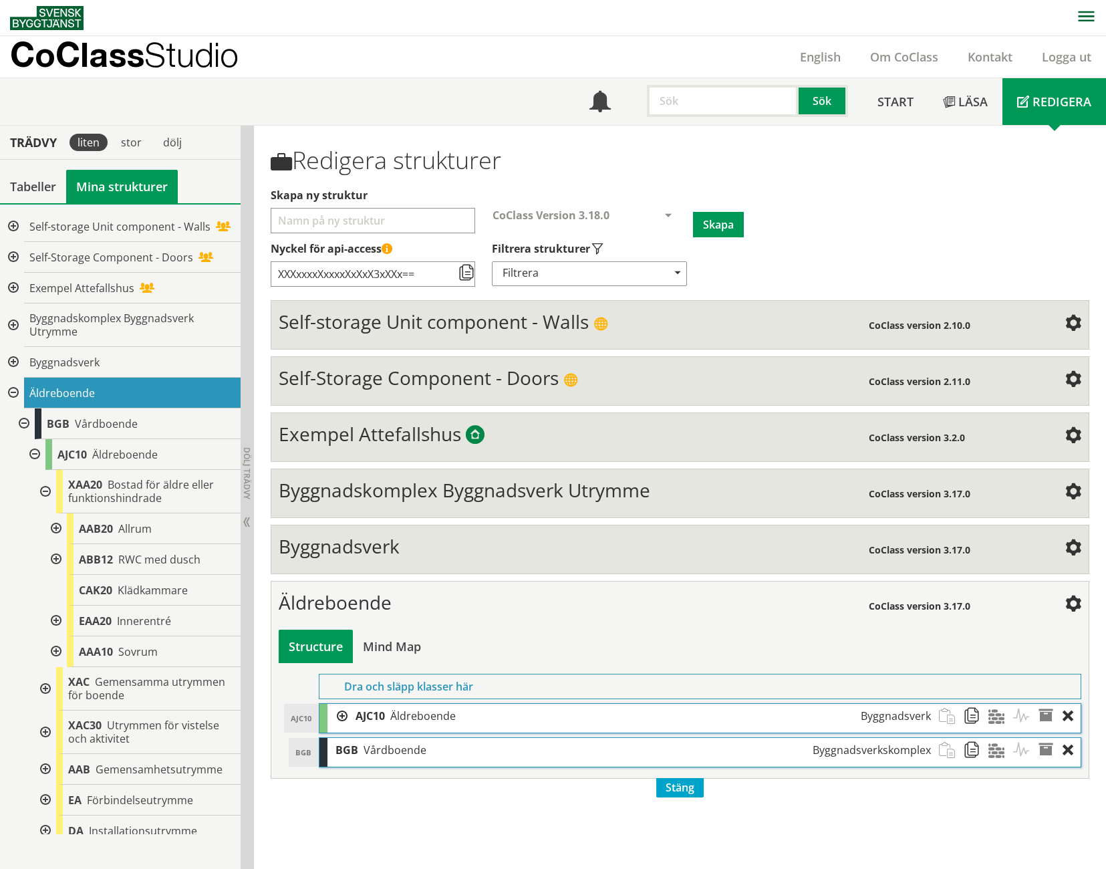
click at [379, 743] on span "Vårdboende" at bounding box center [395, 750] width 63 height 15
click at [370, 708] on span "AJC10" at bounding box center [370, 715] width 29 height 15
click at [343, 704] on div at bounding box center [337, 716] width 20 height 25
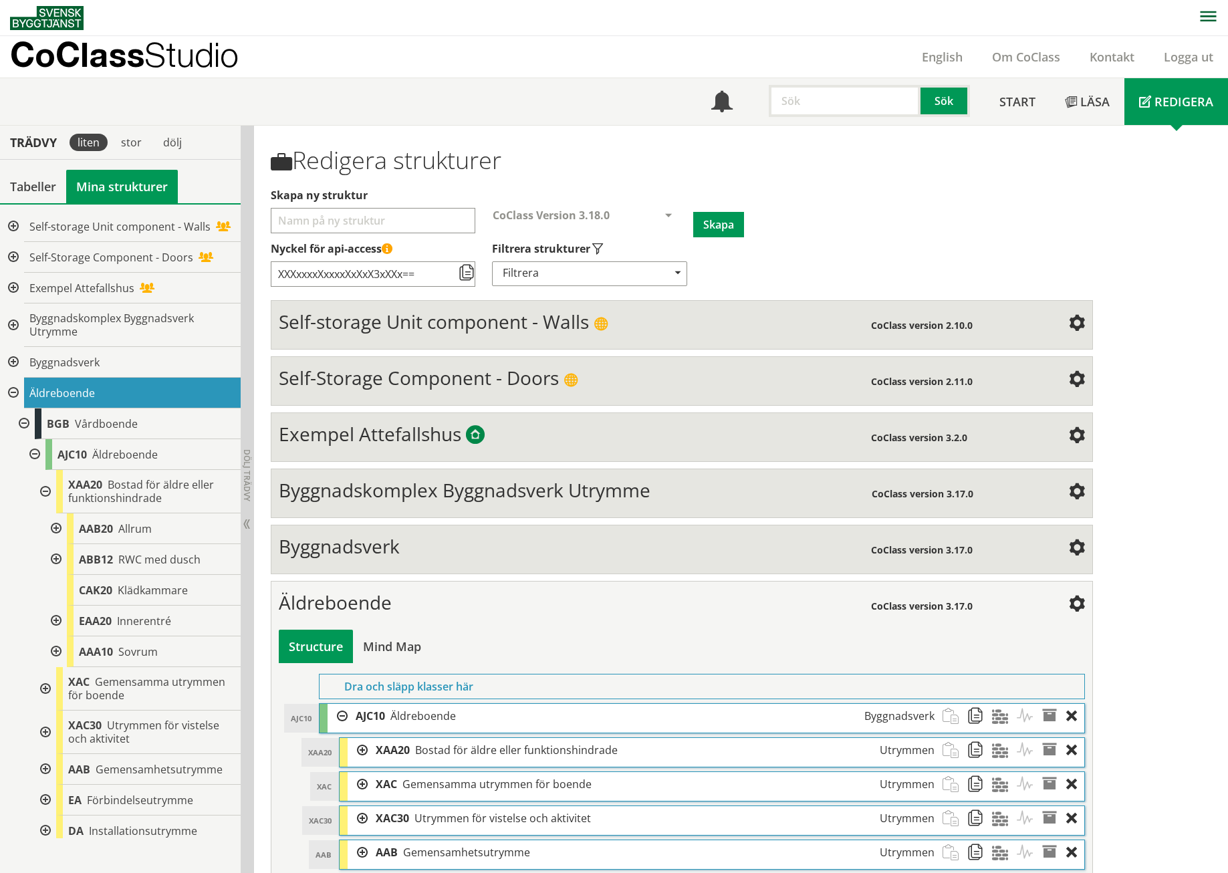
click at [1088, 755] on div "Äldreboende CoClass version 3.17.0 Structure Mind Map Dra och släpp klasser här…" at bounding box center [681, 833] width 821 height 505
click at [570, 601] on div "Äldreboende CoClass version 3.17.0 Structure Mind Map Dra och släpp klasser här…" at bounding box center [681, 833] width 821 height 505
click at [922, 600] on span "CoClass version 3.17.0" at bounding box center [922, 606] width 102 height 13
click at [363, 868] on div at bounding box center [358, 886] width 20 height 25
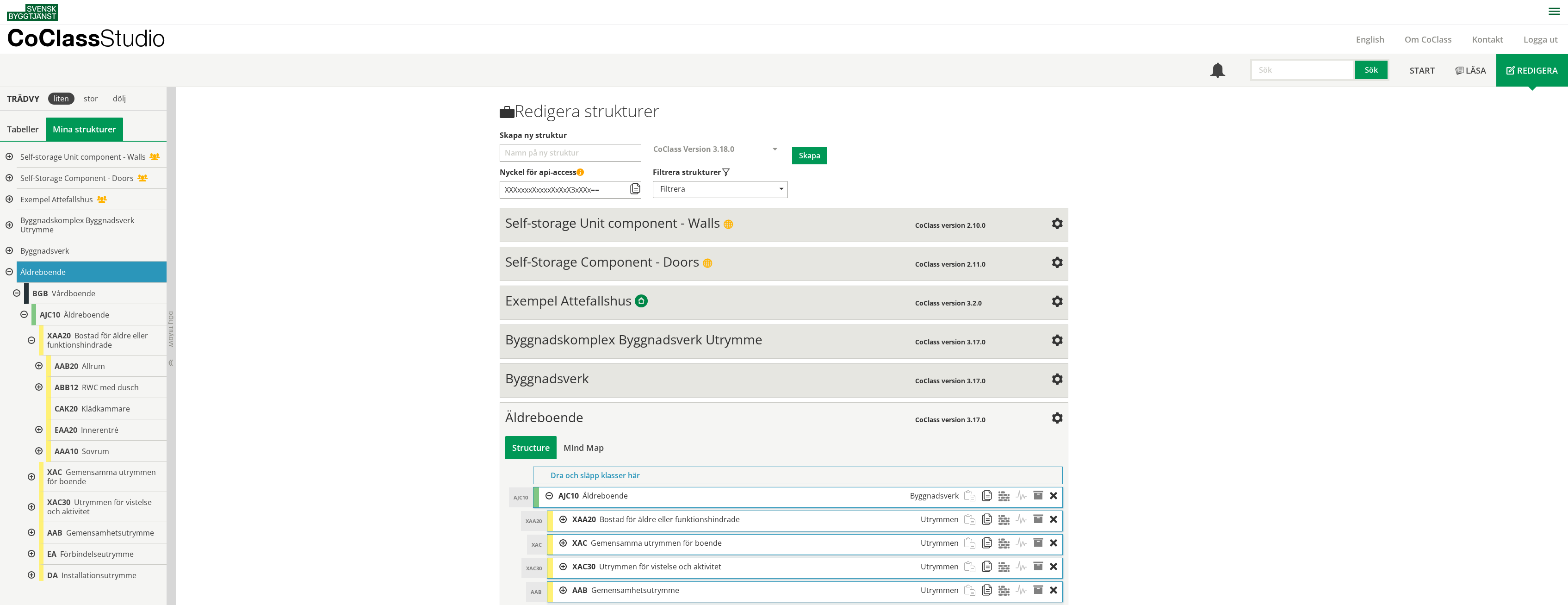
click at [844, 310] on div "Redigera strukturer Skapa ny struktur CoClass Version 3.18.0 CoClass Version 3.…" at bounding box center [872, 536] width 1392 height 899
drag, startPoint x: 1547, startPoint y: 311, endPoint x: 1526, endPoint y: 251, distance: 63.6
click at [844, 311] on div "Redigera strukturer Skapa ny struktur CoClass Version 3.18.0 CoClass Version 3.…" at bounding box center [872, 536] width 1392 height 899
drag, startPoint x: 1526, startPoint y: 251, endPoint x: 1514, endPoint y: 172, distance: 79.9
click at [844, 212] on div "Redigera strukturer Skapa ny struktur CoClass Version 3.18.0 CoClass Version 3.…" at bounding box center [872, 536] width 1392 height 899
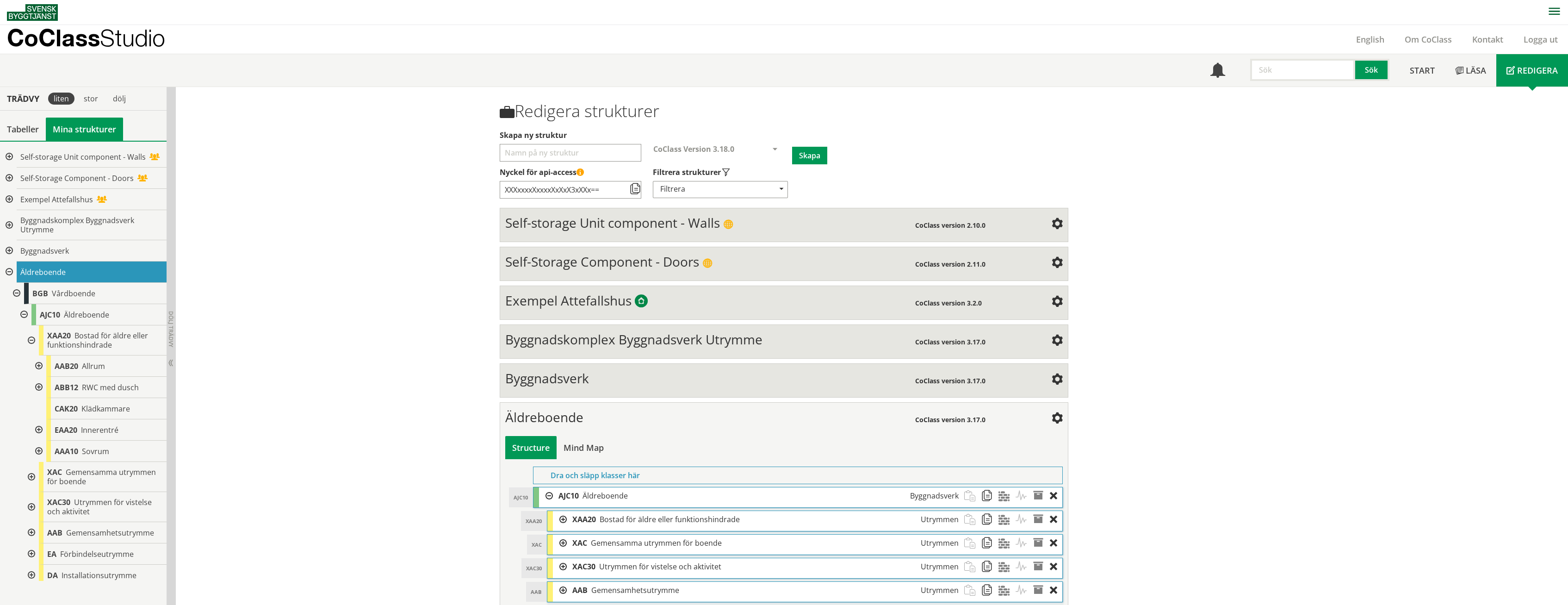
click at [844, 138] on div "Redigera strukturer Skapa ny struktur CoClass Version 3.18.0 CoClass Version 3.…" at bounding box center [872, 536] width 1392 height 899
click at [844, 543] on div "Redigera strukturer Skapa ny struktur CoClass Version 3.18.0 CoClass Version 3.…" at bounding box center [872, 536] width 1392 height 899
drag, startPoint x: 1565, startPoint y: 543, endPoint x: 1429, endPoint y: 546, distance: 136.0
click at [844, 543] on div "Redigera strukturer Skapa ny struktur CoClass Version 3.18.0 CoClass Version 3.…" at bounding box center [872, 536] width 1392 height 899
click at [559, 581] on div at bounding box center [560, 590] width 14 height 17
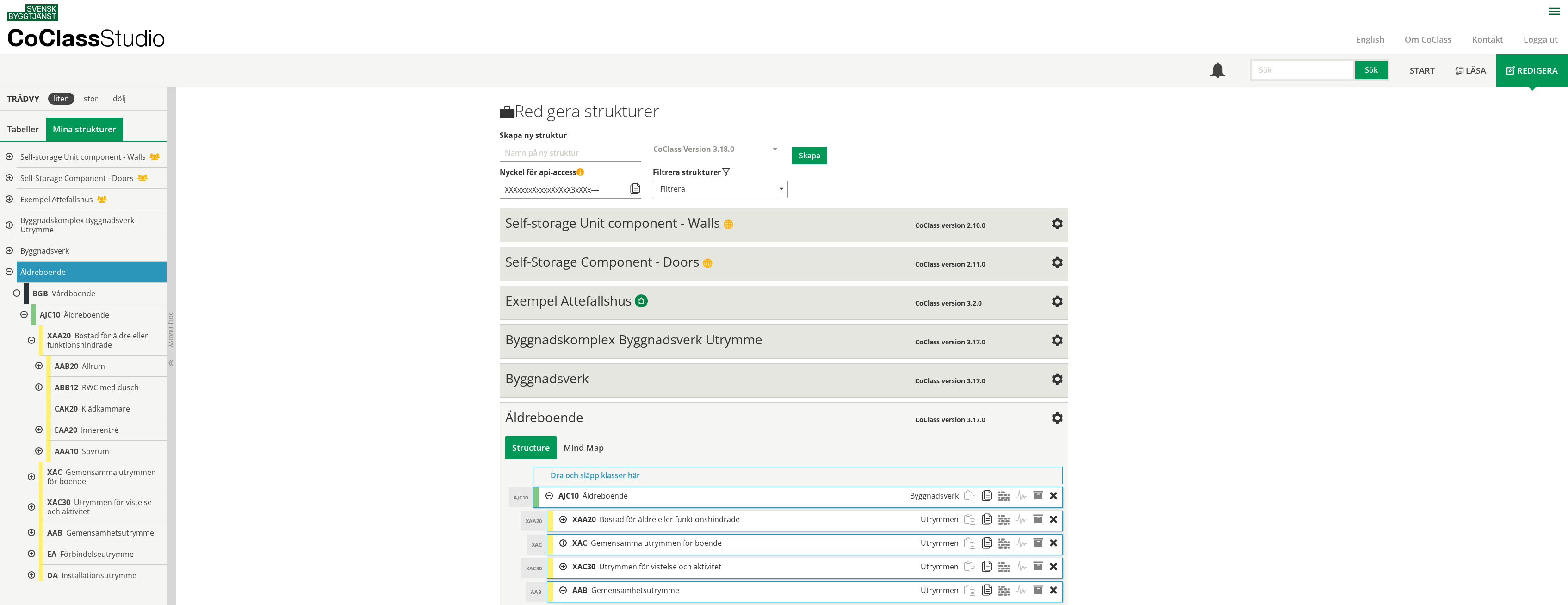
drag, startPoint x: 667, startPoint y: 568, endPoint x: 667, endPoint y: 574, distance: 6.0
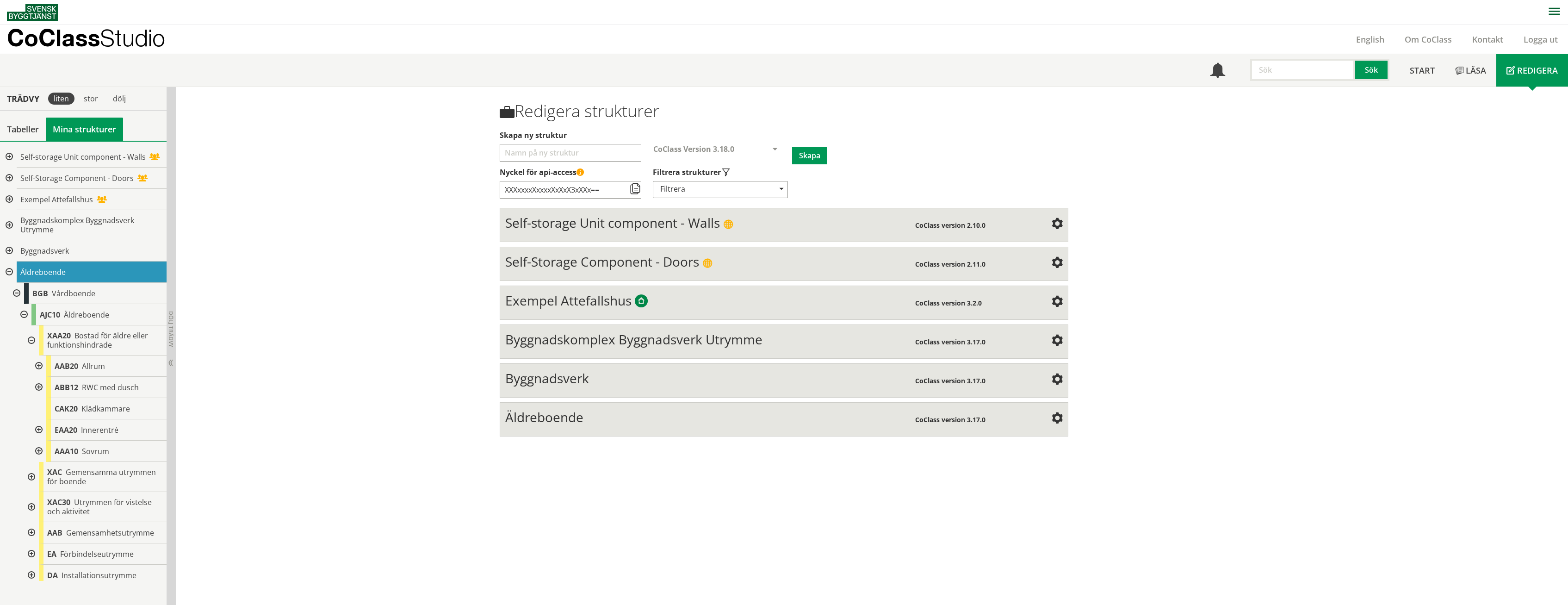
click at [575, 413] on div "Äldreboende CoClass version 3.17.0 Structure Mind Map Property" at bounding box center [784, 419] width 568 height 34
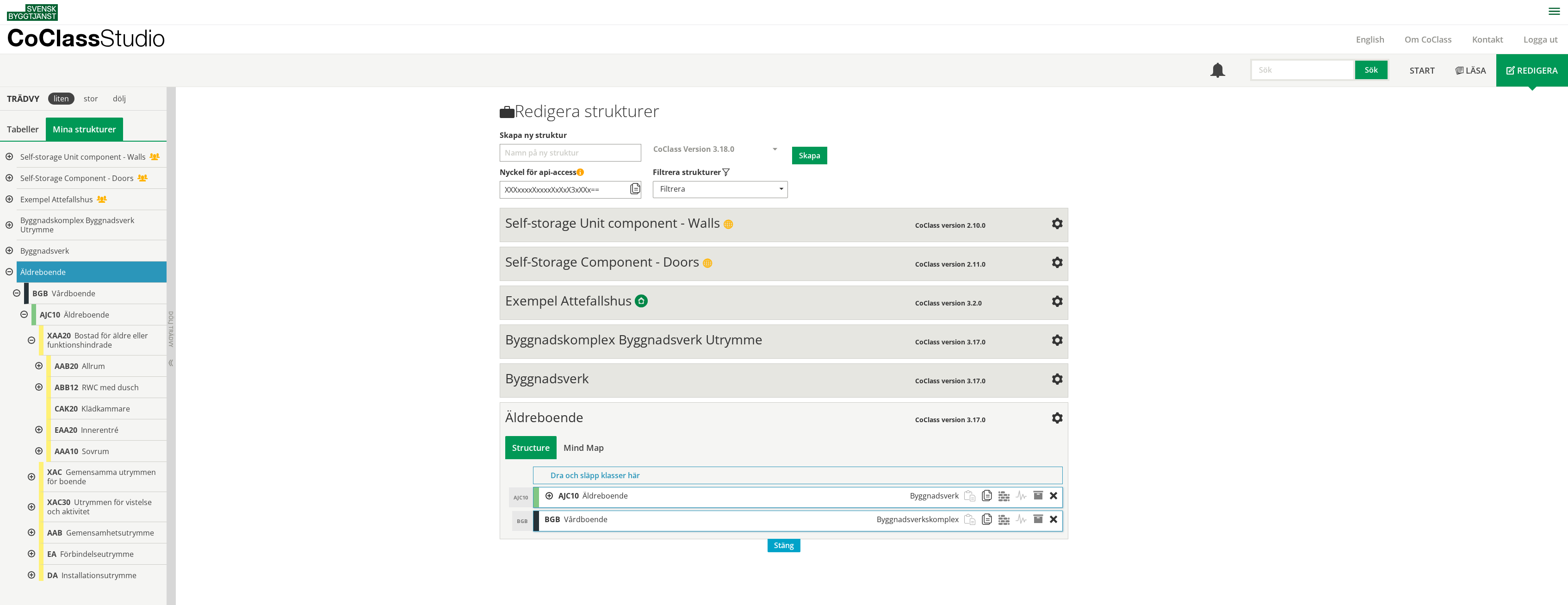
click at [566, 490] on span "AJC10" at bounding box center [568, 495] width 20 height 10
click at [547, 487] on div at bounding box center [546, 496] width 14 height 17
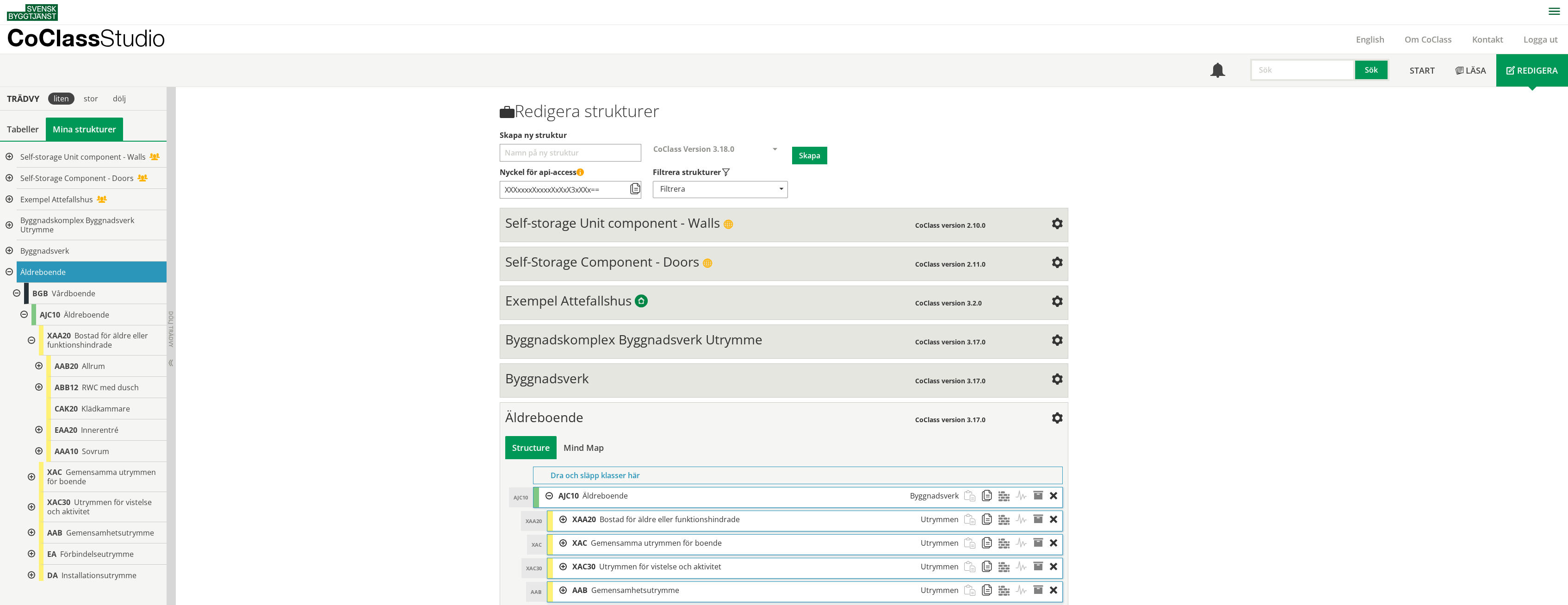
click at [568, 511] on div "XAA20 Bostad för äldre eller funktionshindrade Utrymmen" at bounding box center [766, 519] width 397 height 17
click at [561, 511] on div at bounding box center [560, 519] width 14 height 17
click at [844, 531] on div "Redigera strukturer Skapa ny struktur CoClass Version 3.18.0 CoClass Version 3.…" at bounding box center [872, 489] width 1392 height 804
click at [83, 455] on span "Sovrum" at bounding box center [95, 451] width 27 height 10
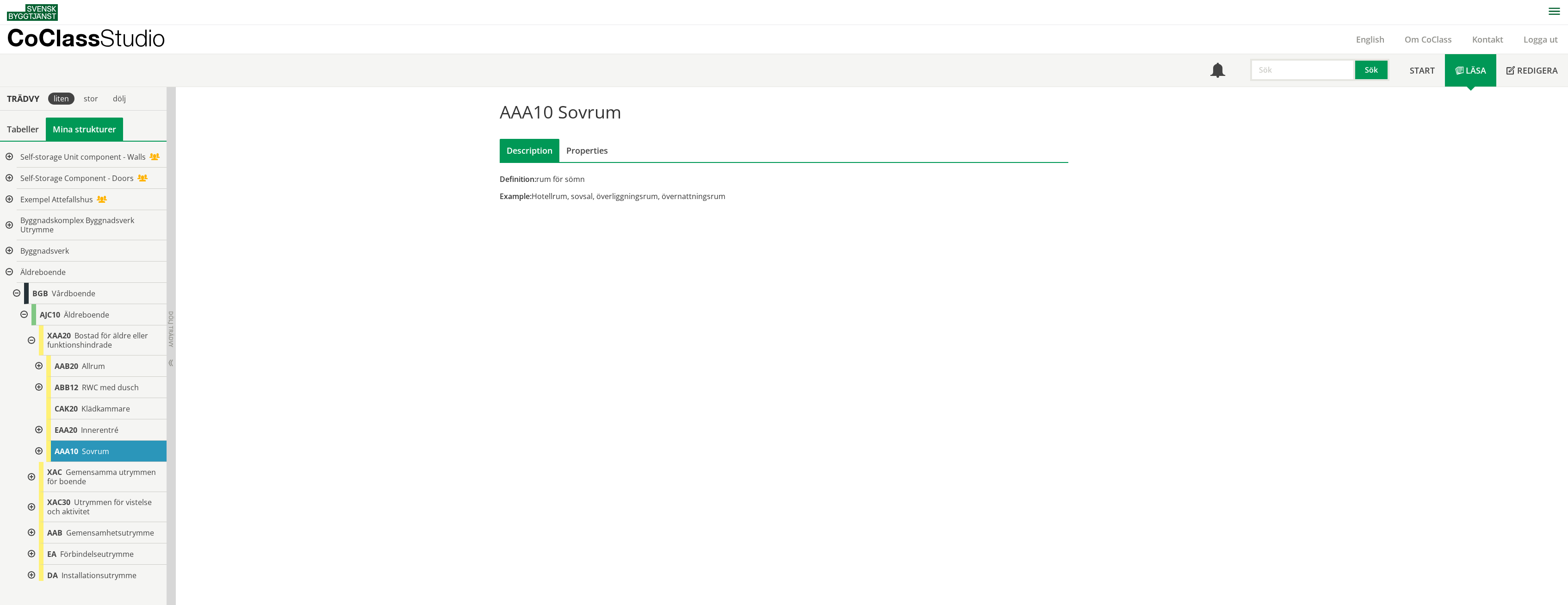
click at [76, 136] on link "Mina strukturer" at bounding box center [84, 129] width 78 height 23
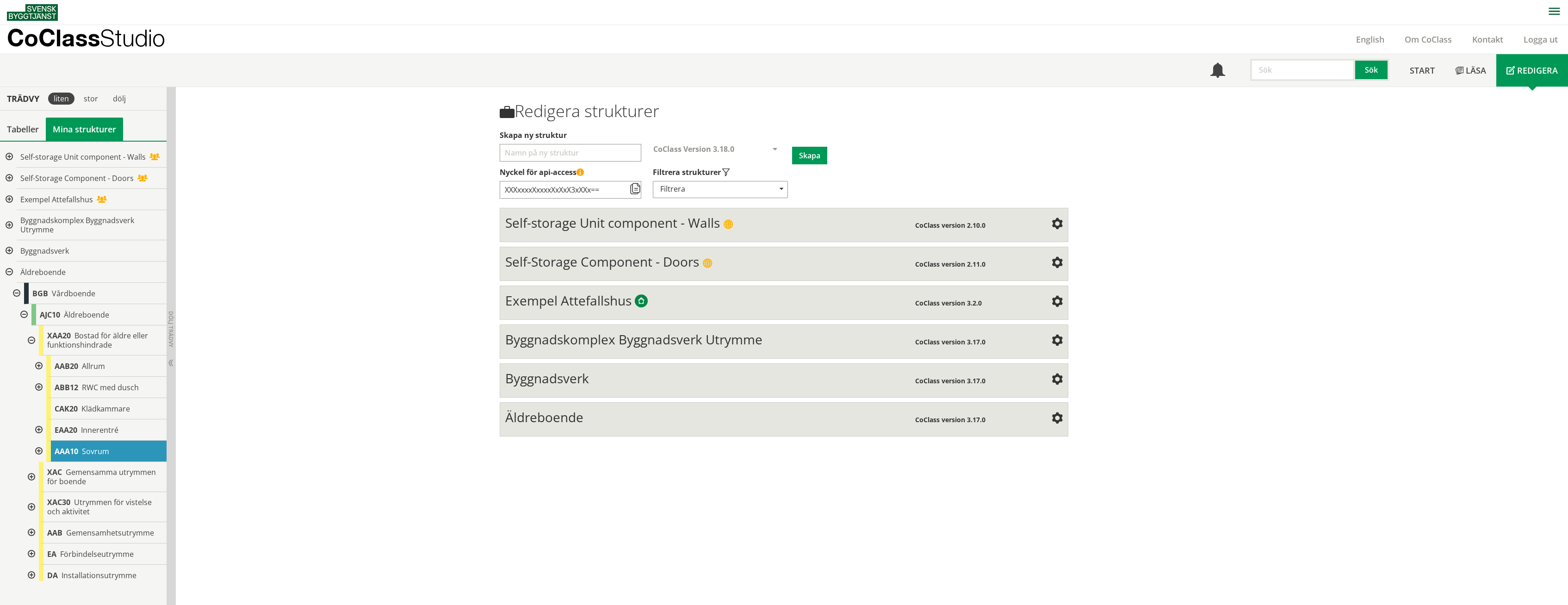
click at [579, 422] on div "Redigera strukturer Skapa ny struktur CoClass Version 3.18.0 CoClass Version 3.…" at bounding box center [784, 267] width 583 height 347
click at [570, 408] on span "Äldreboende" at bounding box center [544, 416] width 78 height 17
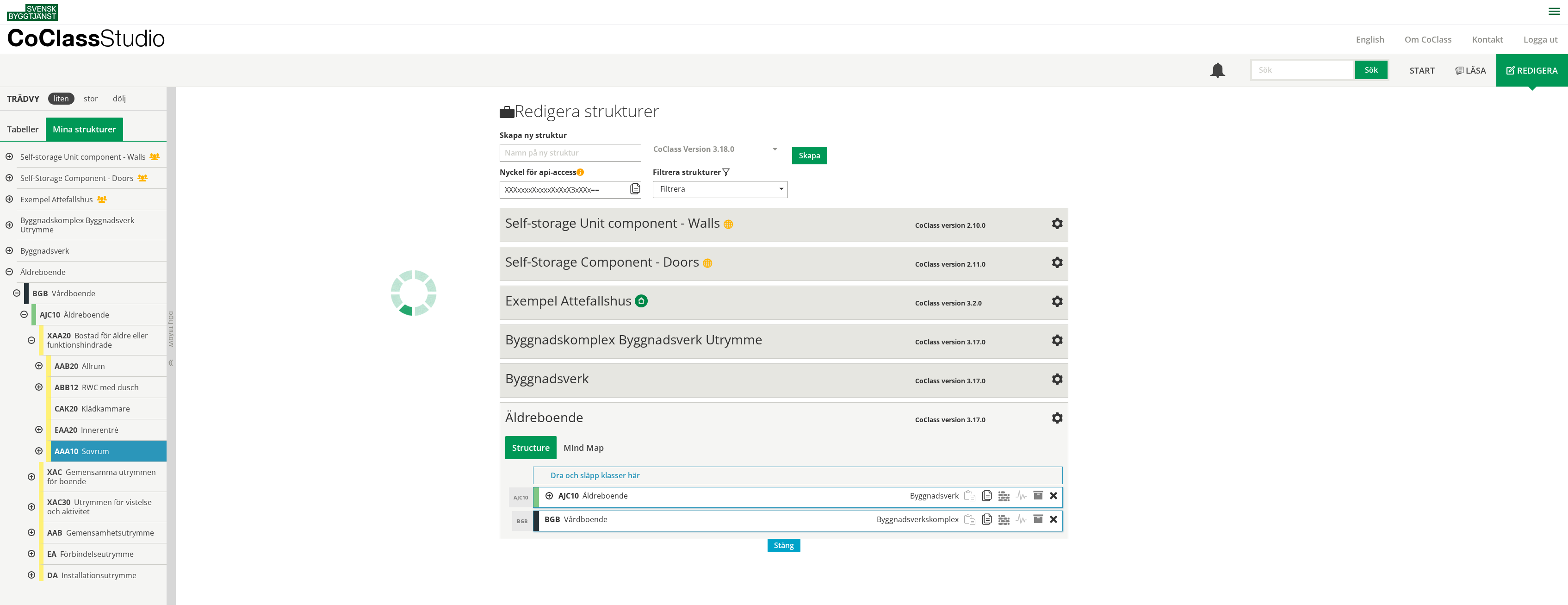
click at [552, 468] on ol "Dra och släpp klasser här AJC10 AJC10 Äldreboende Byggnadsverk Dra och släpp Ak…" at bounding box center [784, 499] width 557 height 65
click at [546, 487] on div at bounding box center [546, 496] width 14 height 17
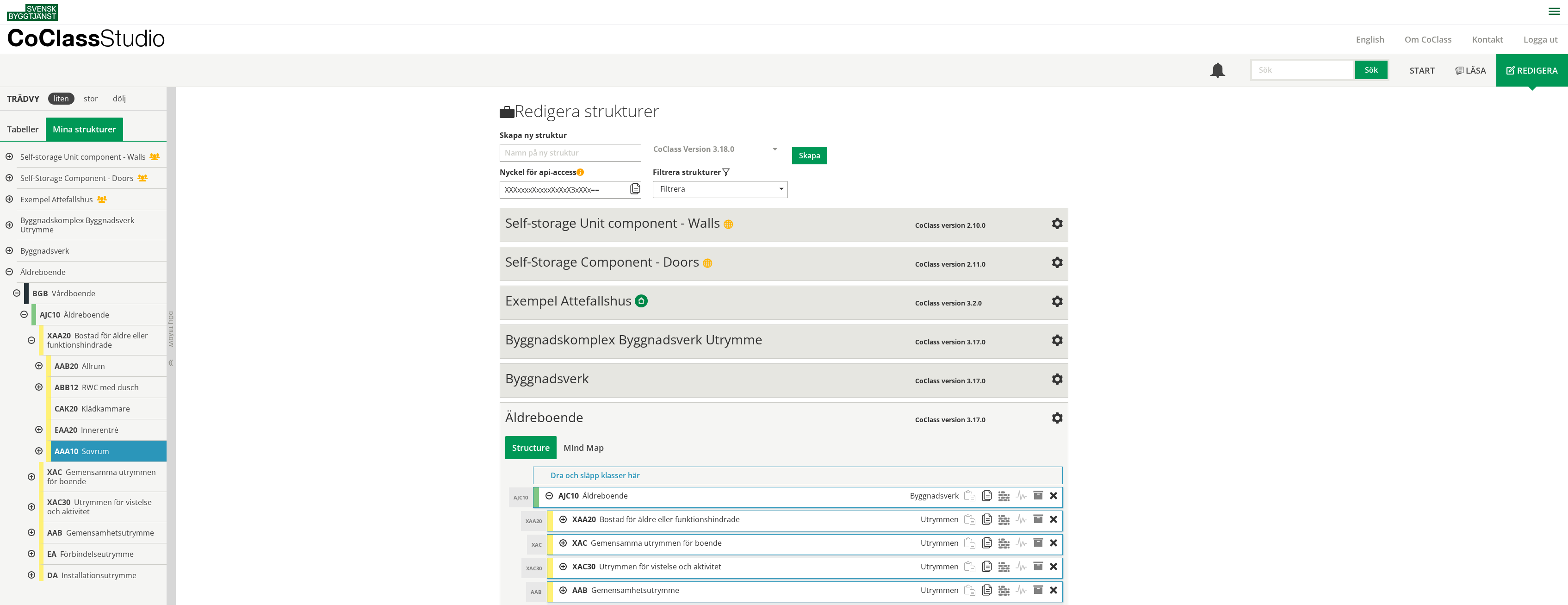
click at [844, 61] on link "Redigera" at bounding box center [1532, 70] width 72 height 33
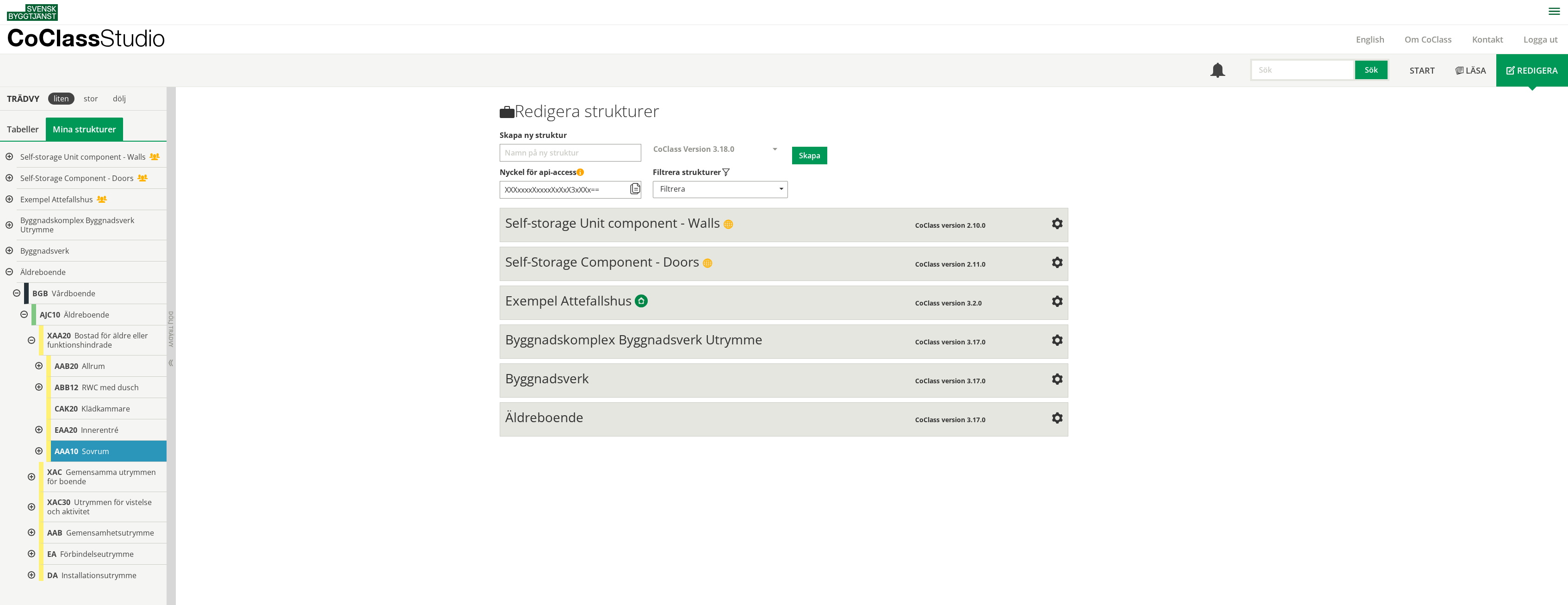
click at [543, 408] on span "Äldreboende" at bounding box center [544, 416] width 78 height 17
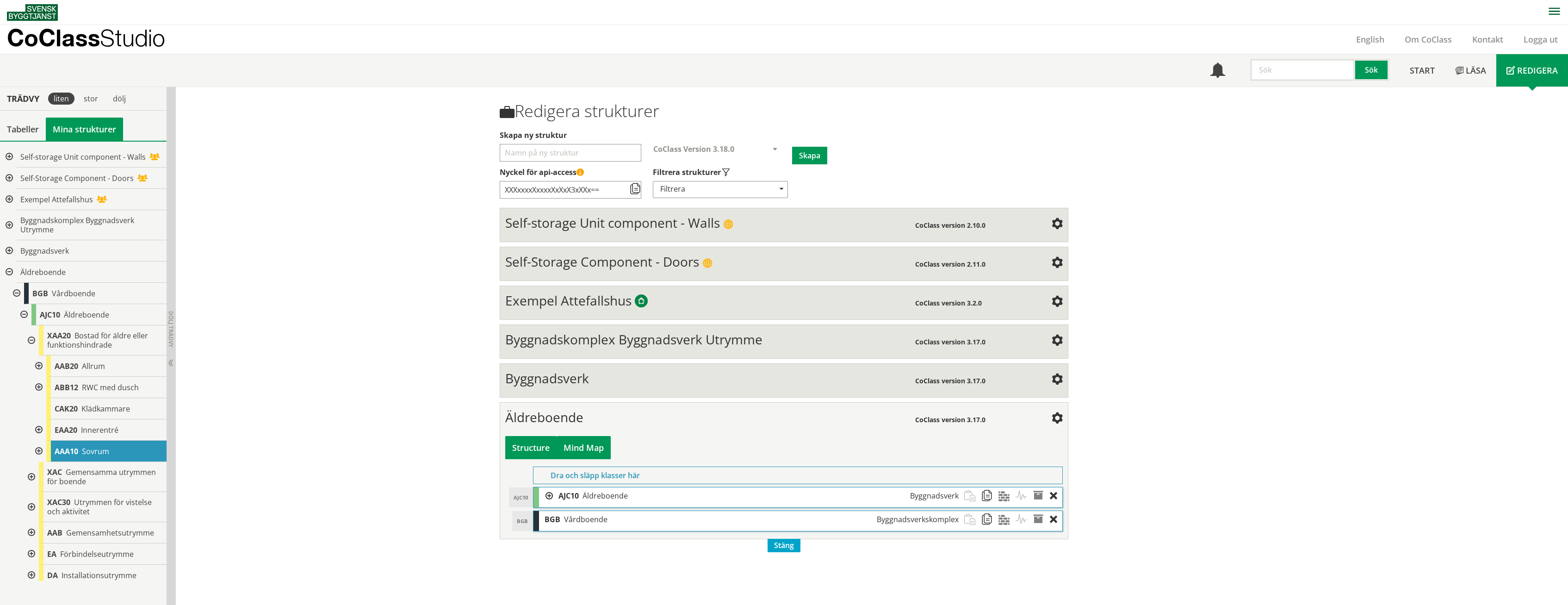
click at [579, 436] on div "Mind Map" at bounding box center [584, 447] width 54 height 23
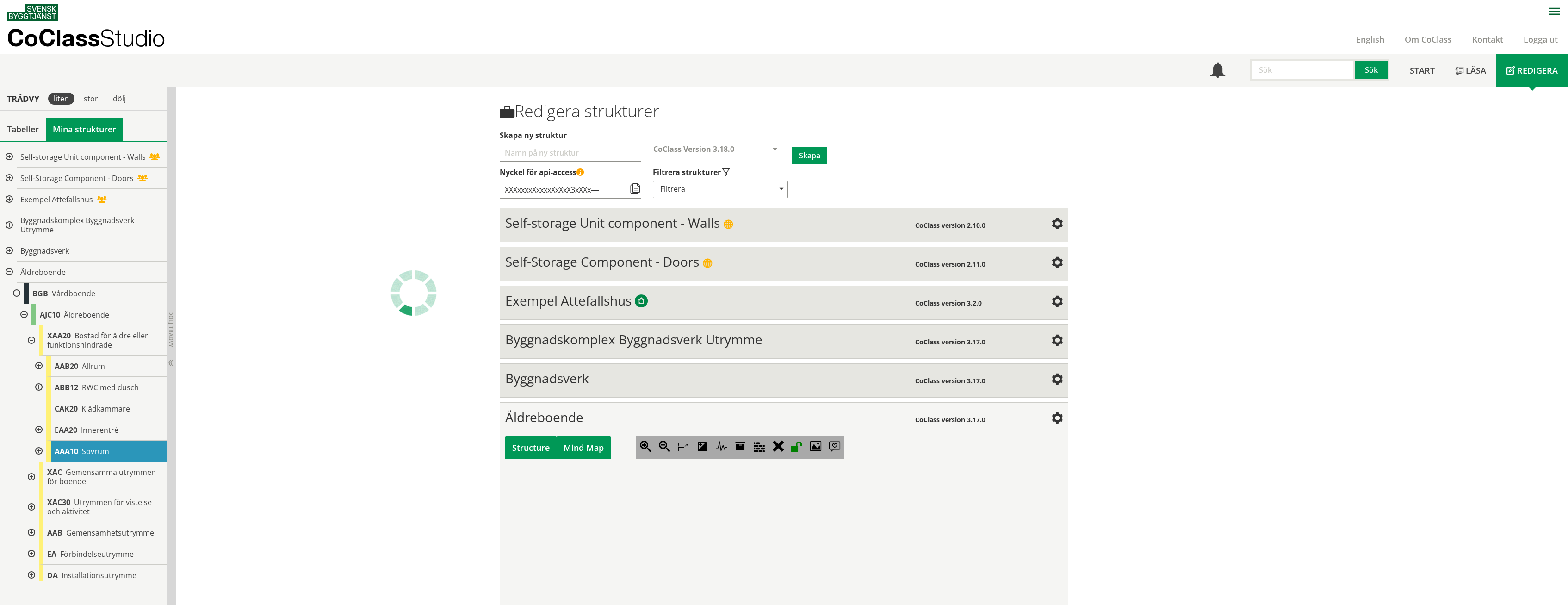
click at [531, 436] on div "Structure" at bounding box center [531, 447] width 51 height 23
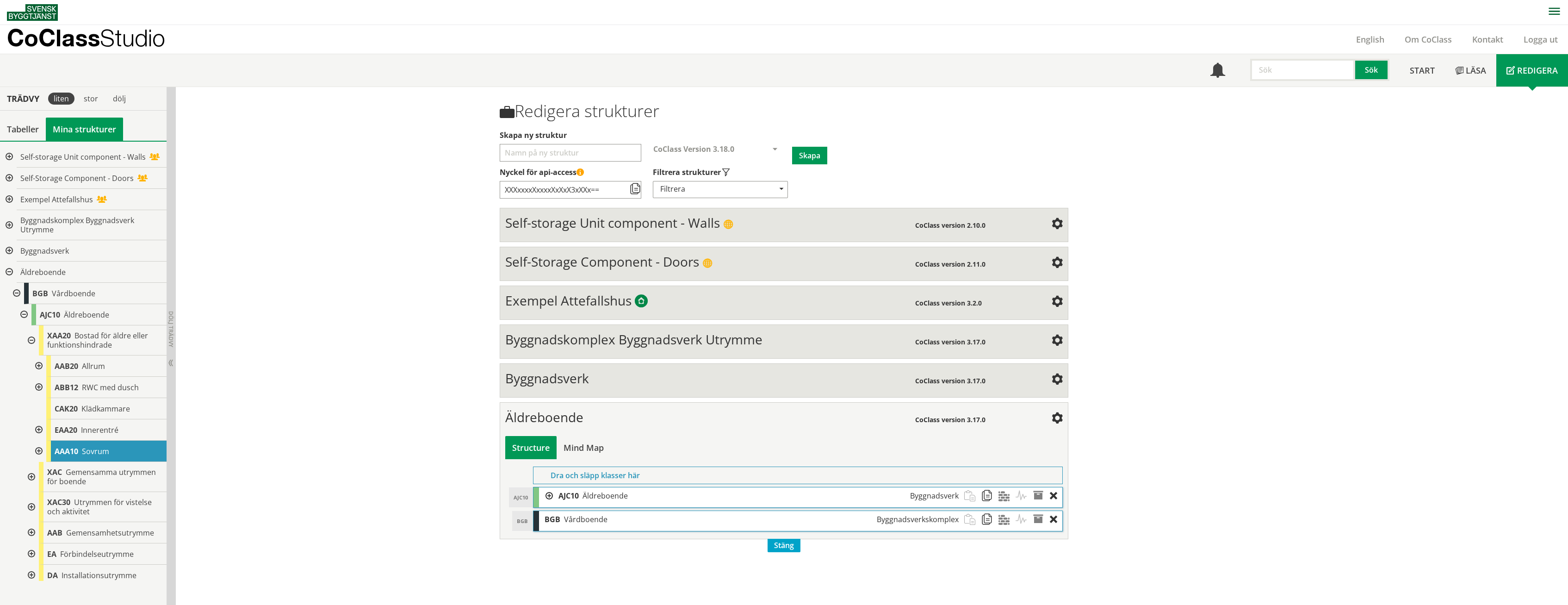
click at [548, 487] on div at bounding box center [546, 496] width 14 height 17
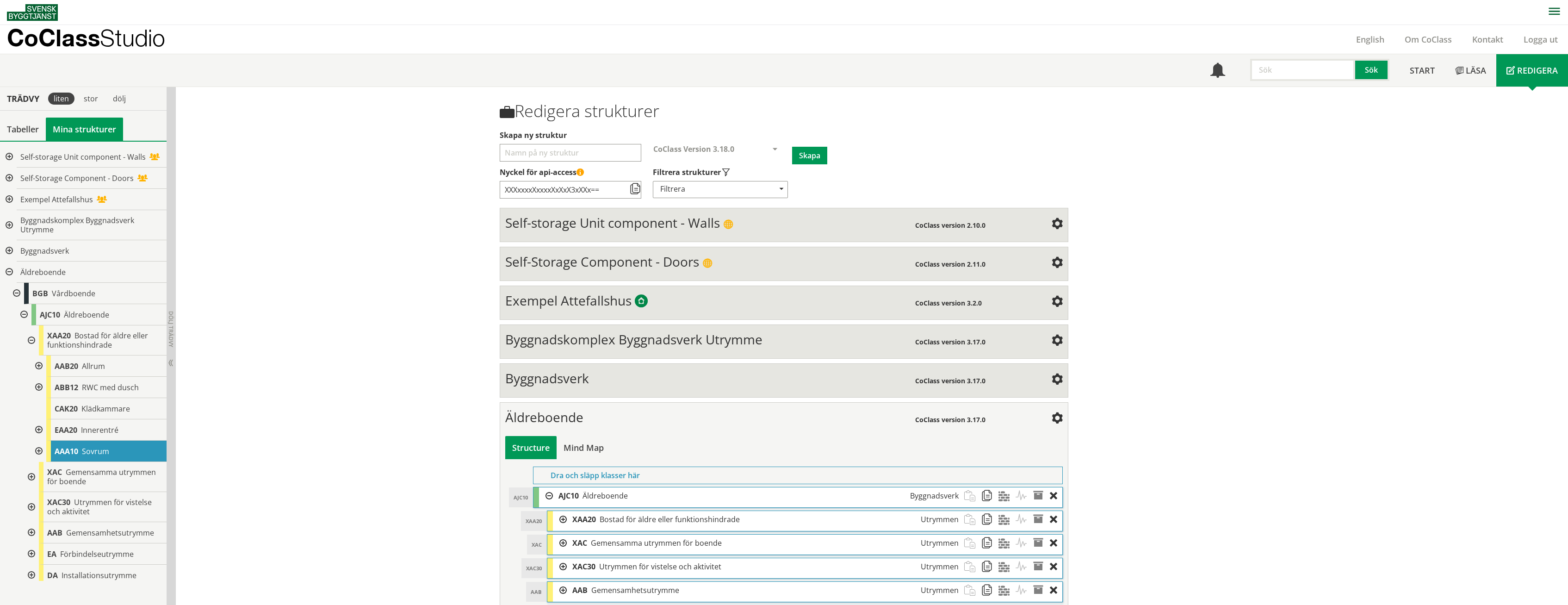
click at [620, 601] on div "EA Förbindelseutrymme Utrymmen" at bounding box center [766, 613] width 397 height 17
click at [844, 35] on link "Logga ut" at bounding box center [1540, 39] width 55 height 11
